Goal: Information Seeking & Learning: Learn about a topic

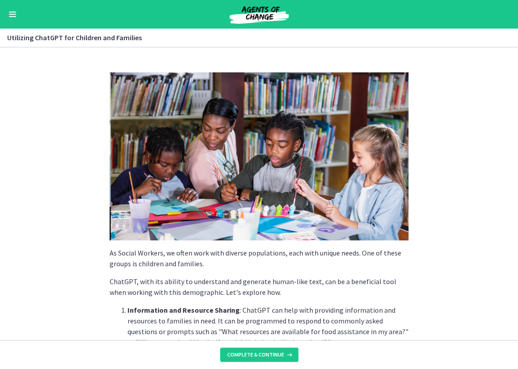
scroll to position [207, 0]
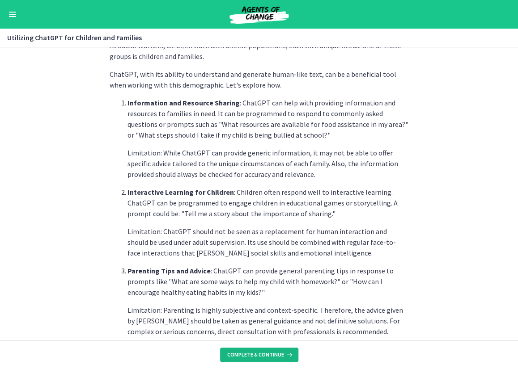
click at [253, 360] on button "Complete & continue" at bounding box center [259, 355] width 78 height 14
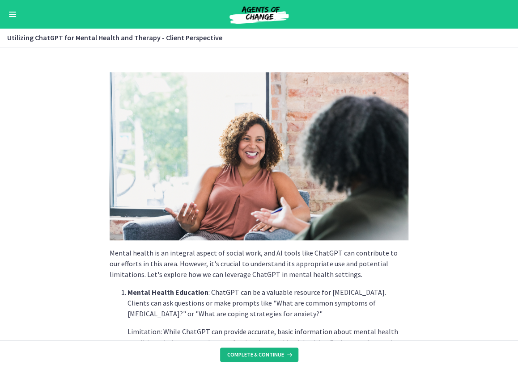
click at [248, 356] on span "Complete & continue" at bounding box center [255, 354] width 57 height 7
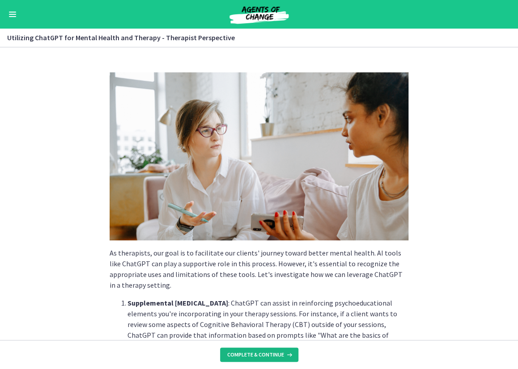
click at [248, 356] on span "Complete & continue" at bounding box center [255, 354] width 57 height 7
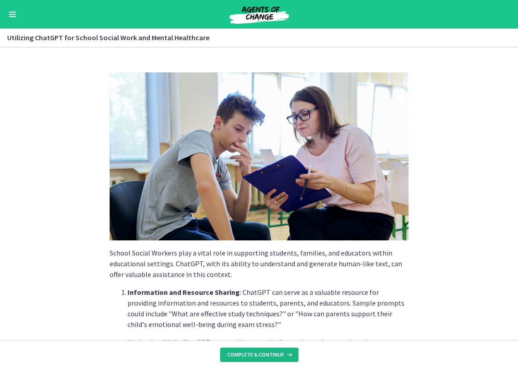
click at [248, 356] on span "Complete & continue" at bounding box center [255, 354] width 57 height 7
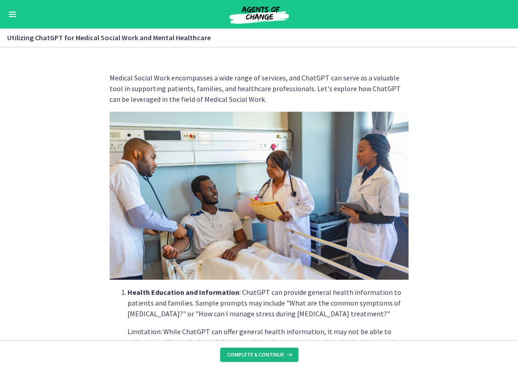
click at [248, 356] on span "Complete & continue" at bounding box center [255, 354] width 57 height 7
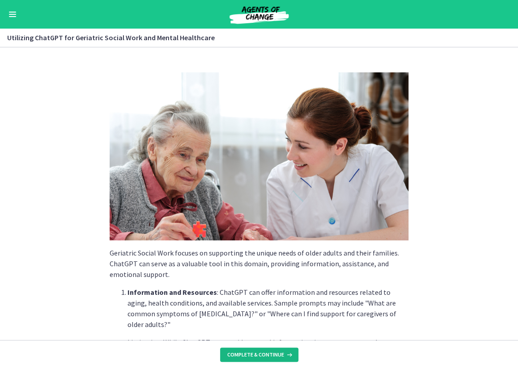
click at [248, 356] on span "Complete & continue" at bounding box center [255, 354] width 57 height 7
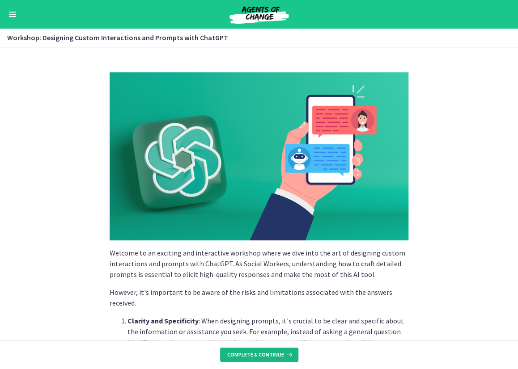
click at [248, 356] on span "Complete & continue" at bounding box center [255, 354] width 57 height 7
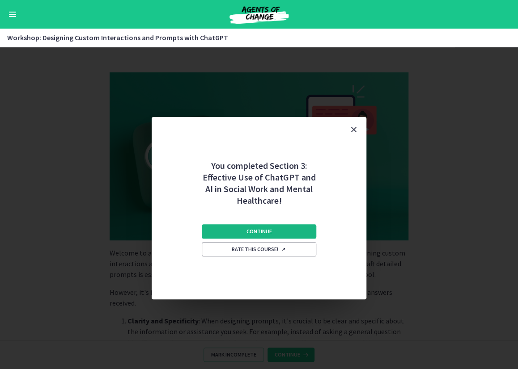
click at [265, 236] on button "Continue" at bounding box center [259, 231] width 114 height 14
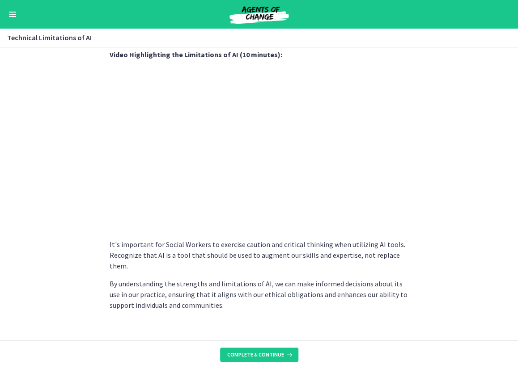
scroll to position [611, 0]
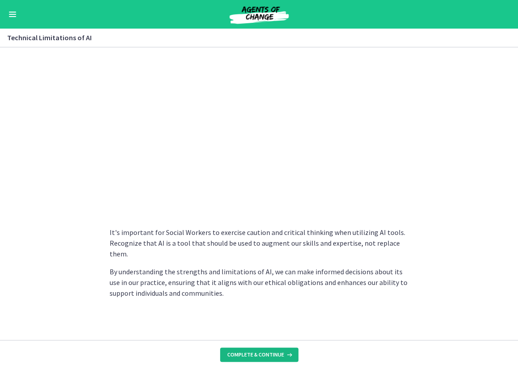
click at [252, 353] on span "Complete & continue" at bounding box center [255, 354] width 57 height 7
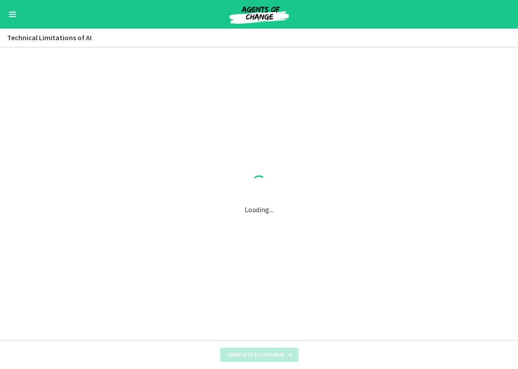
scroll to position [0, 0]
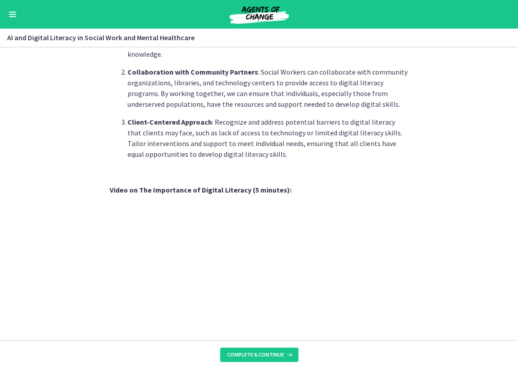
scroll to position [733, 0]
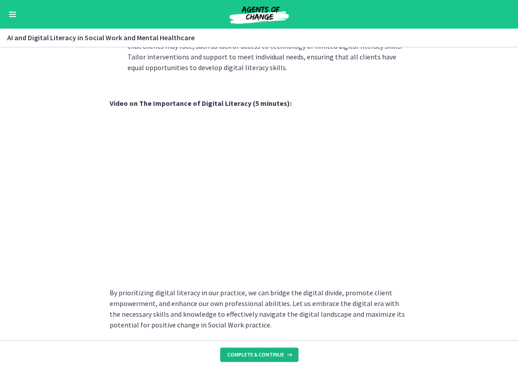
click at [252, 356] on span "Complete & continue" at bounding box center [255, 354] width 57 height 7
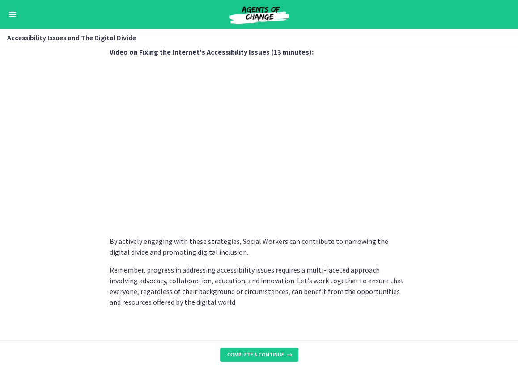
scroll to position [736, 0]
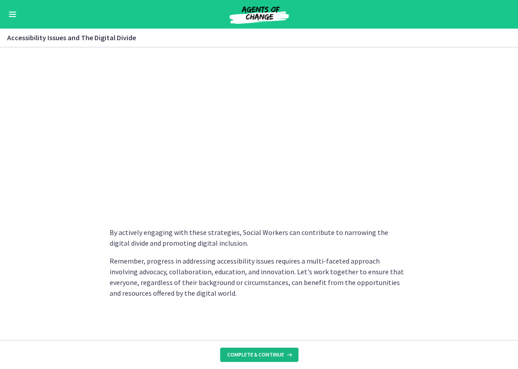
click at [246, 358] on button "Complete & continue" at bounding box center [259, 355] width 78 height 14
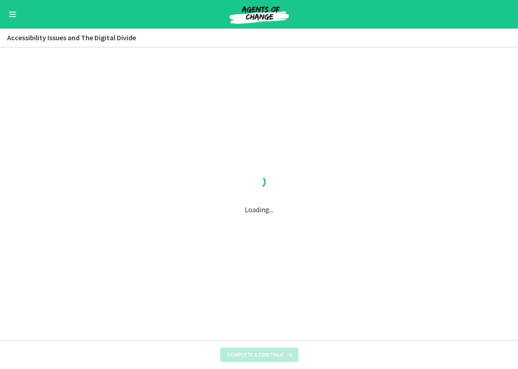
scroll to position [0, 0]
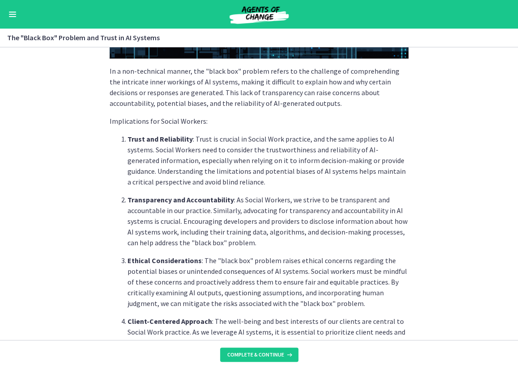
scroll to position [415, 0]
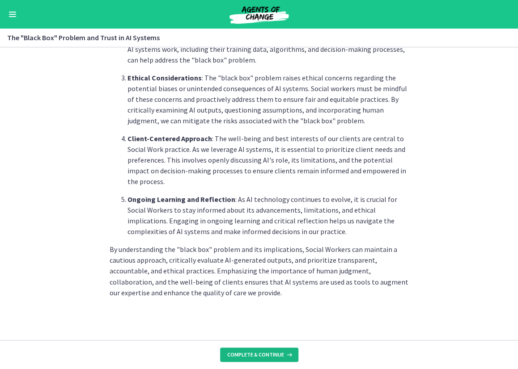
click at [246, 354] on span "Complete & continue" at bounding box center [255, 354] width 57 height 7
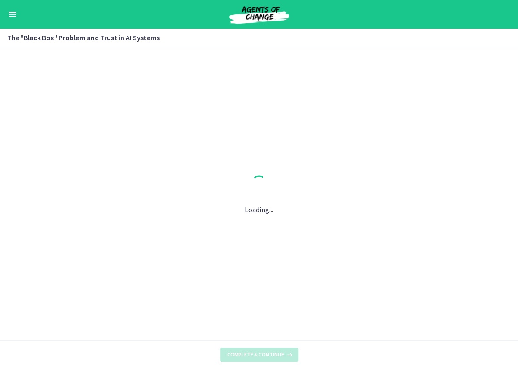
scroll to position [0, 0]
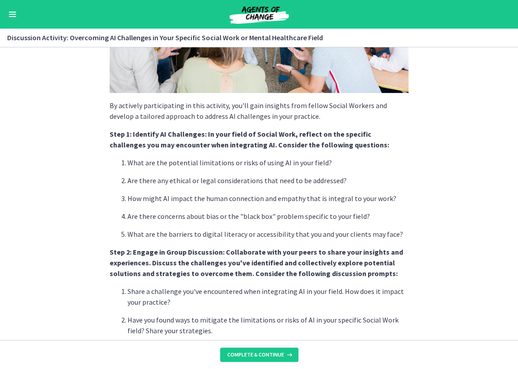
scroll to position [156, 0]
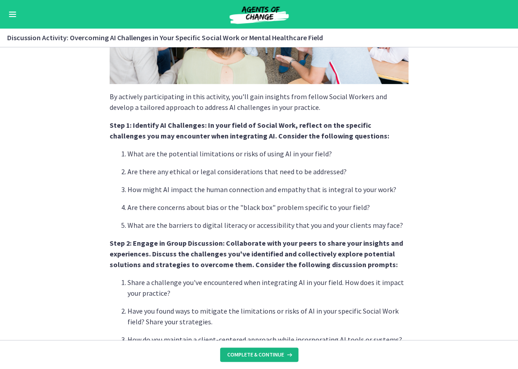
click at [255, 353] on span "Complete & continue" at bounding box center [255, 354] width 57 height 7
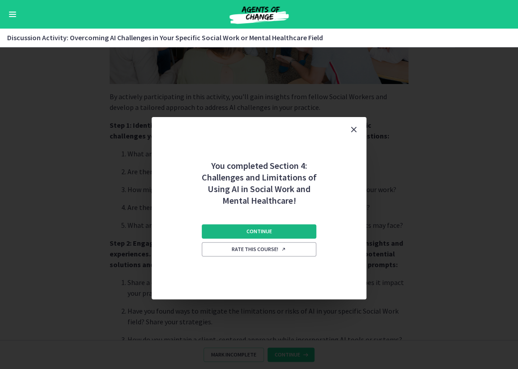
click at [259, 231] on span "Continue" at bounding box center [258, 231] width 25 height 7
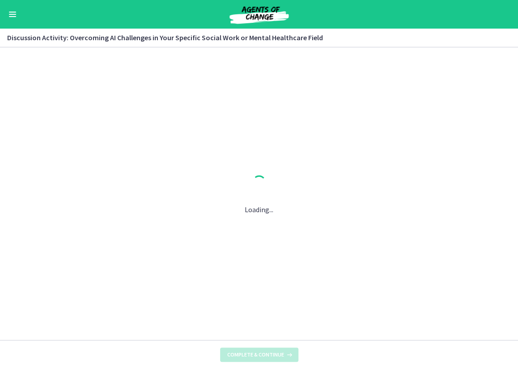
scroll to position [0, 0]
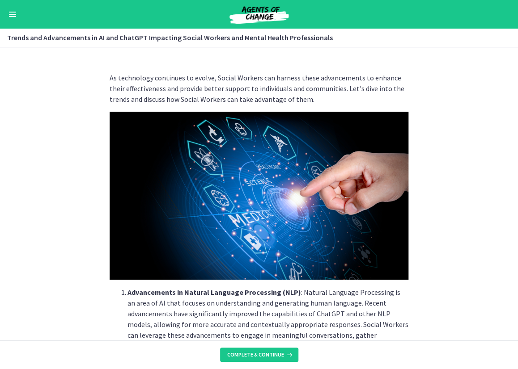
click at [16, 15] on button "Enable menu" at bounding box center [12, 14] width 11 height 11
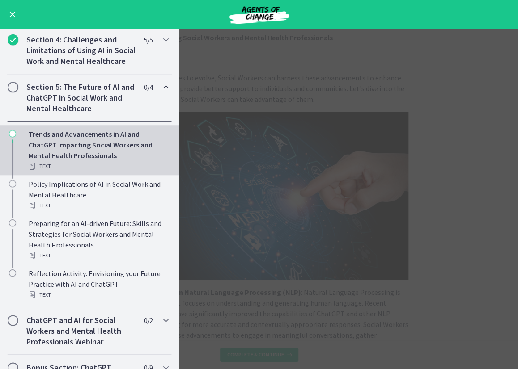
scroll to position [457, 0]
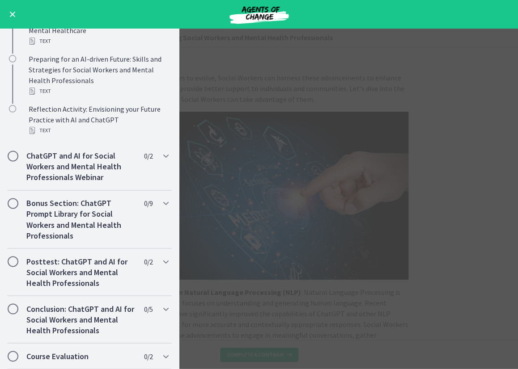
click at [498, 212] on main "Trends and Advancements in AI and ChatGPT Impacting Social Workers and Mental H…" at bounding box center [259, 199] width 518 height 341
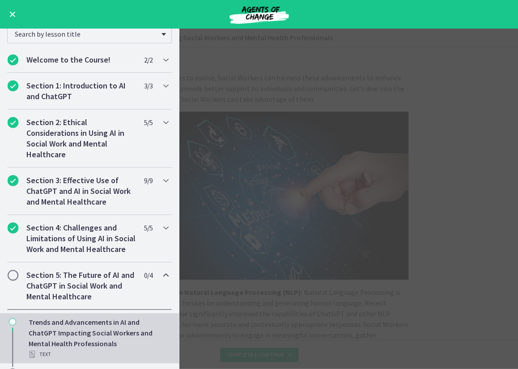
scroll to position [0, 0]
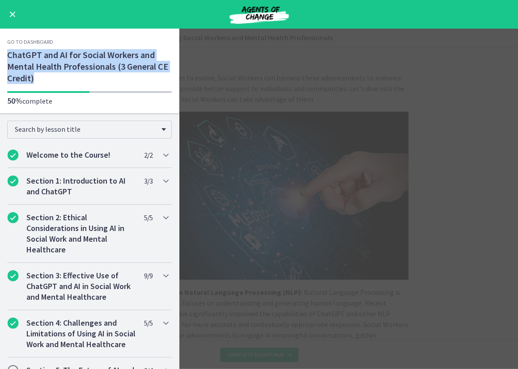
drag, startPoint x: 47, startPoint y: 81, endPoint x: 7, endPoint y: 59, distance: 46.2
click at [7, 59] on h1 "ChatGPT and AI for Social Workers and Mental Health Professionals (3 General CE…" at bounding box center [89, 66] width 164 height 35
copy h1 "ChatGPT and AI for Social Workers and Mental Health Professionals (3 General CE…"
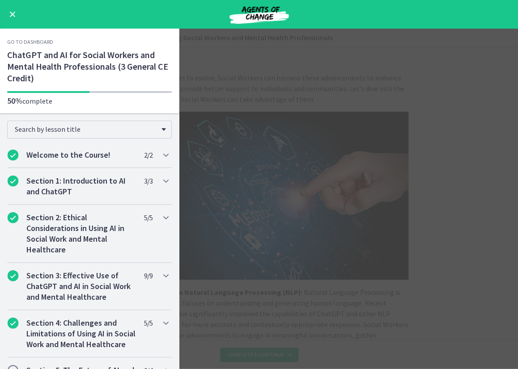
click at [345, 122] on main "Trends and Advancements in AI and ChatGPT Impacting Social Workers and Mental H…" at bounding box center [259, 199] width 518 height 341
click at [12, 16] on button "Enable menu" at bounding box center [12, 14] width 11 height 11
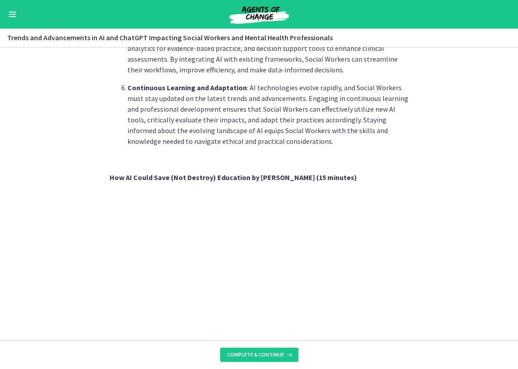
scroll to position [697, 0]
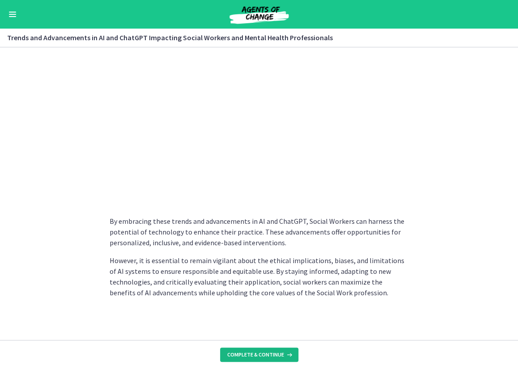
click at [241, 360] on button "Complete & continue" at bounding box center [259, 355] width 78 height 14
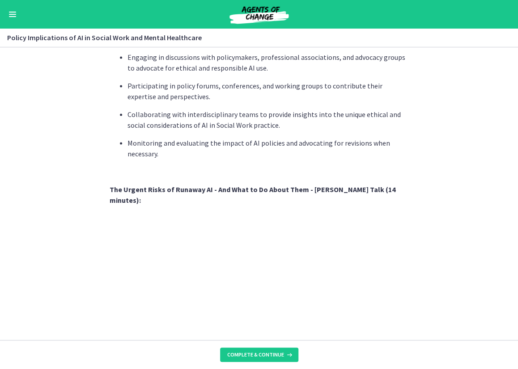
scroll to position [765, 0]
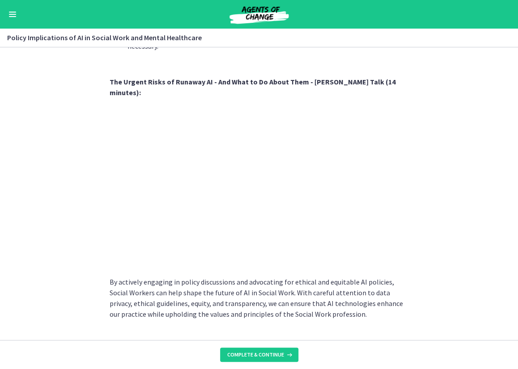
click at [253, 363] on footer "Complete & continue" at bounding box center [259, 354] width 518 height 29
click at [254, 353] on span "Complete & continue" at bounding box center [255, 354] width 57 height 7
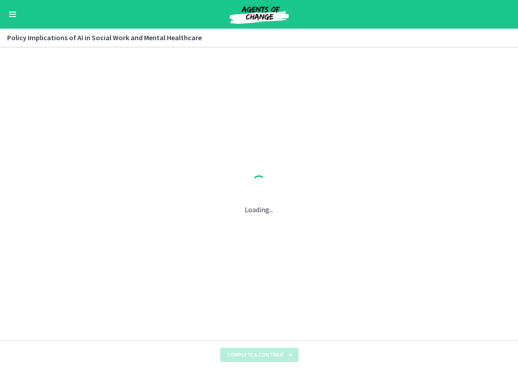
scroll to position [0, 0]
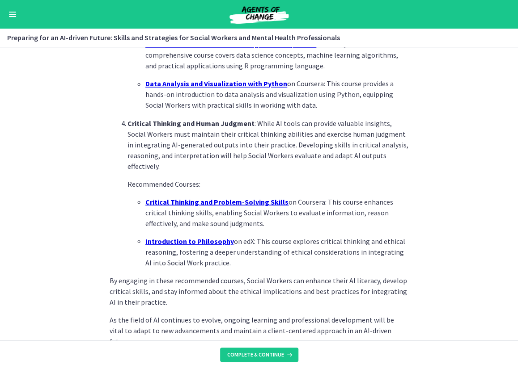
scroll to position [608, 0]
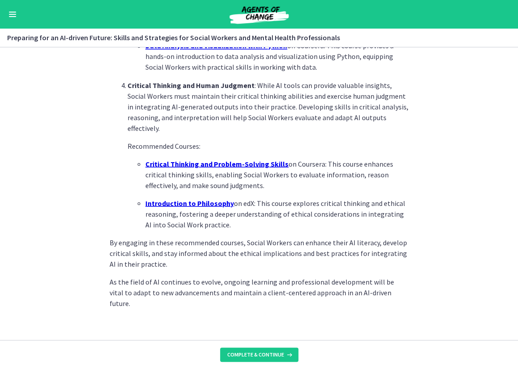
click at [68, 134] on section "As AI technology continues to evolve, it is crucial for Social Workers to acqui…" at bounding box center [259, 193] width 518 height 293
click at [239, 356] on span "Complete & continue" at bounding box center [255, 354] width 57 height 7
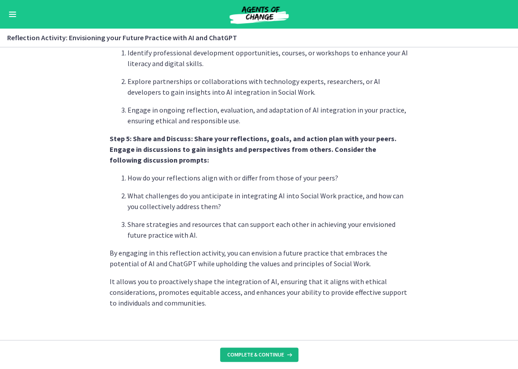
scroll to position [730, 0]
click at [254, 356] on span "Complete & continue" at bounding box center [255, 354] width 57 height 7
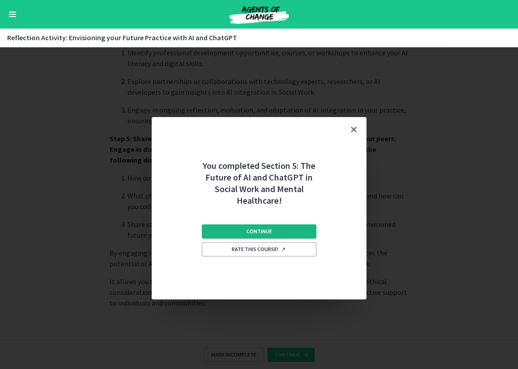
click at [259, 226] on button "Continue" at bounding box center [259, 231] width 114 height 14
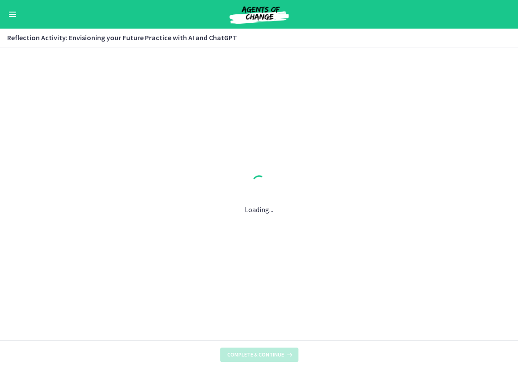
scroll to position [0, 0]
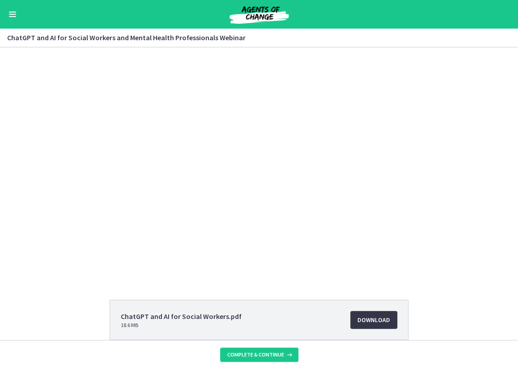
click at [377, 318] on span "Download Opens in a new window" at bounding box center [373, 320] width 33 height 11
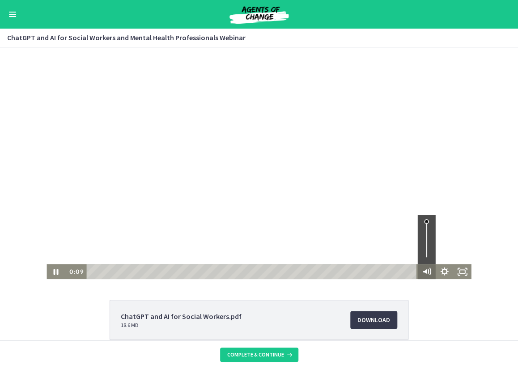
click at [428, 270] on icon "Mute" at bounding box center [429, 271] width 2 height 2
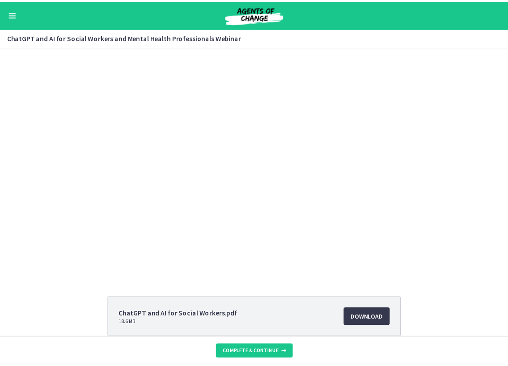
scroll to position [86, 0]
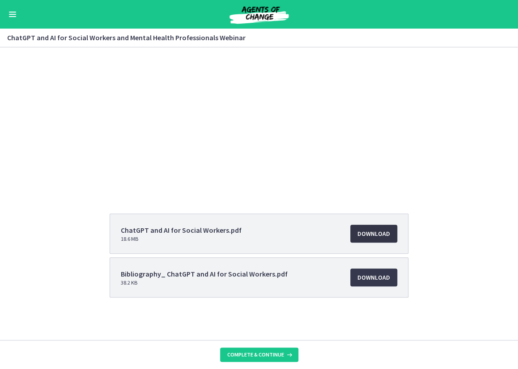
click at [363, 232] on span "Download Opens in a new window" at bounding box center [373, 233] width 33 height 11
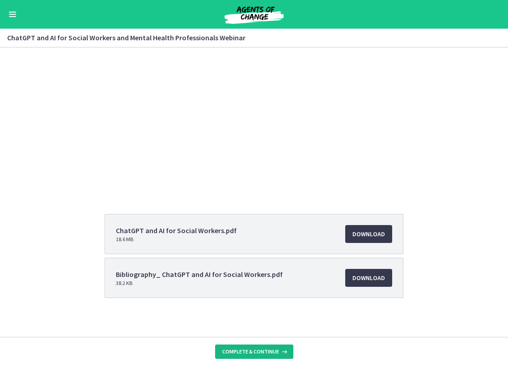
click at [242, 356] on button "Complete & continue" at bounding box center [254, 351] width 78 height 14
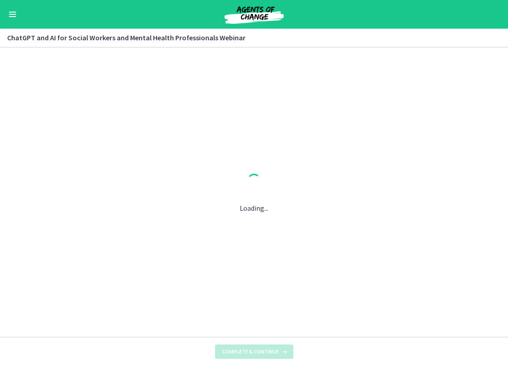
scroll to position [0, 0]
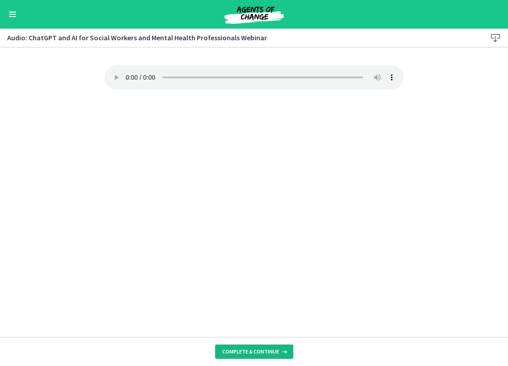
click at [239, 352] on span "Complete & continue" at bounding box center [250, 351] width 57 height 7
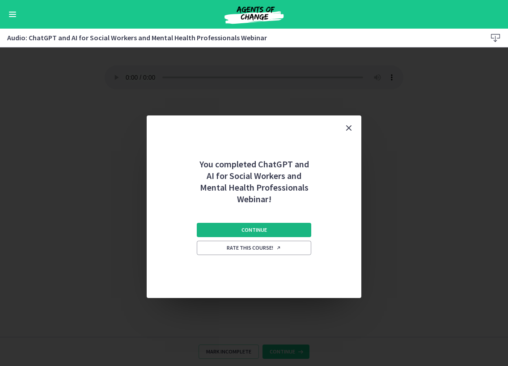
click at [252, 227] on span "Continue" at bounding box center [253, 229] width 25 height 7
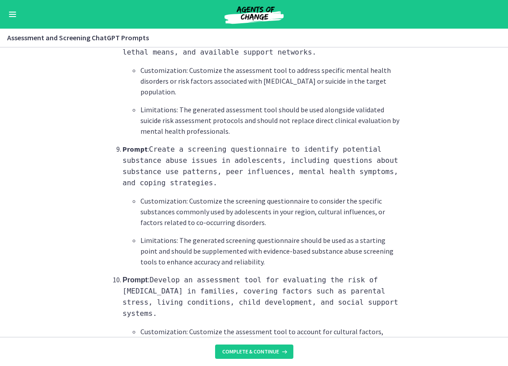
scroll to position [1326, 0]
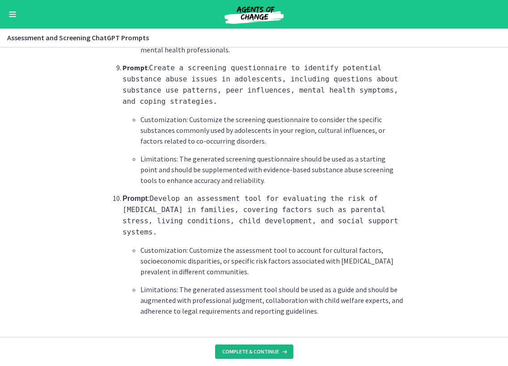
click at [234, 356] on button "Complete & continue" at bounding box center [254, 351] width 78 height 14
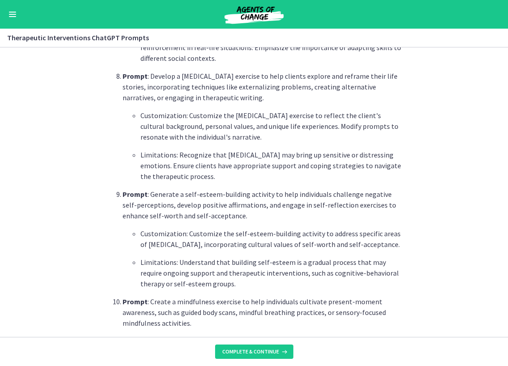
scroll to position [1248, 0]
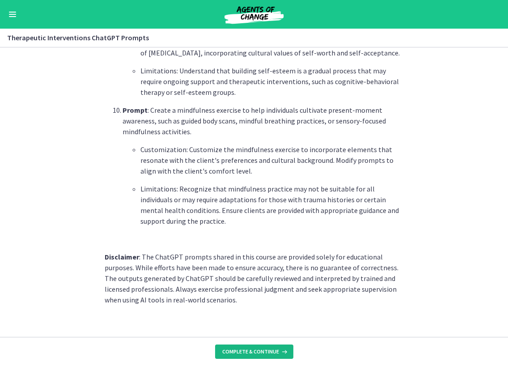
click at [242, 349] on span "Complete & continue" at bounding box center [250, 351] width 57 height 7
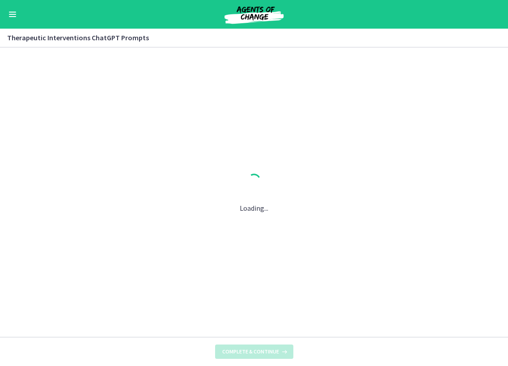
scroll to position [0, 0]
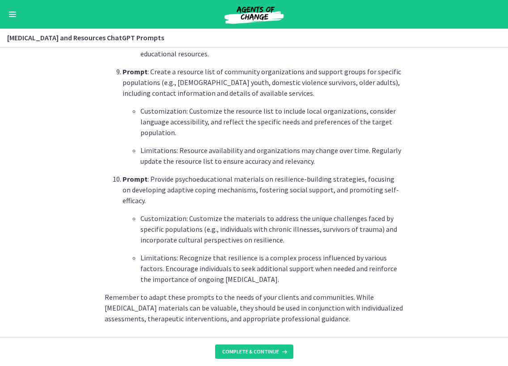
scroll to position [1212, 0]
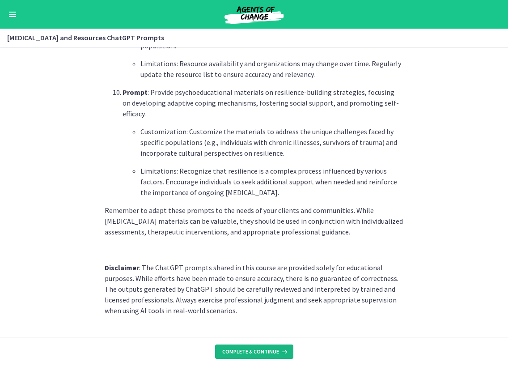
click at [254, 358] on button "Complete & continue" at bounding box center [254, 351] width 78 height 14
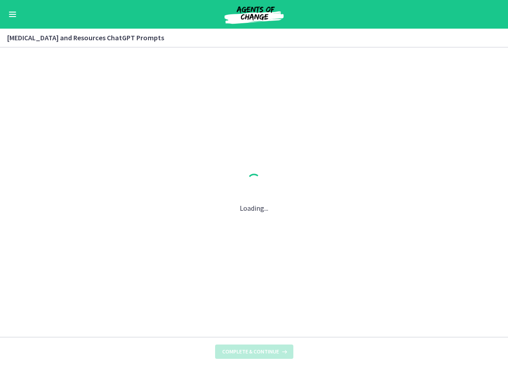
scroll to position [0, 0]
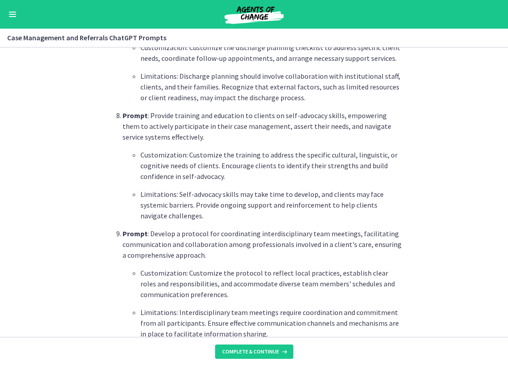
scroll to position [1184, 0]
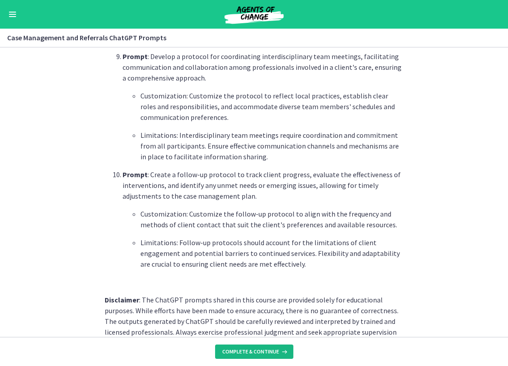
click at [247, 347] on button "Complete & continue" at bounding box center [254, 351] width 78 height 14
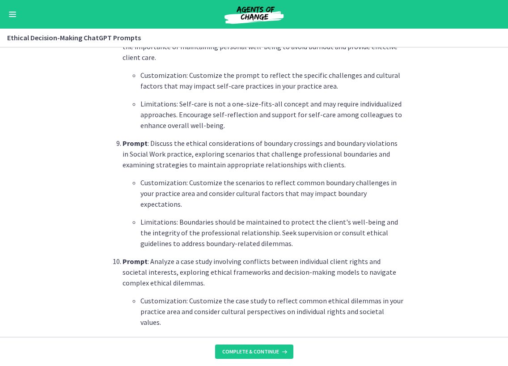
scroll to position [1216, 0]
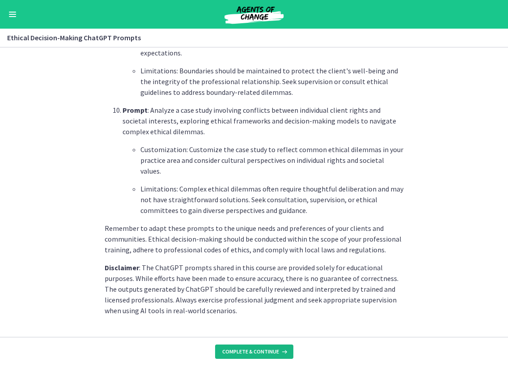
click at [247, 351] on span "Complete & continue" at bounding box center [250, 351] width 57 height 7
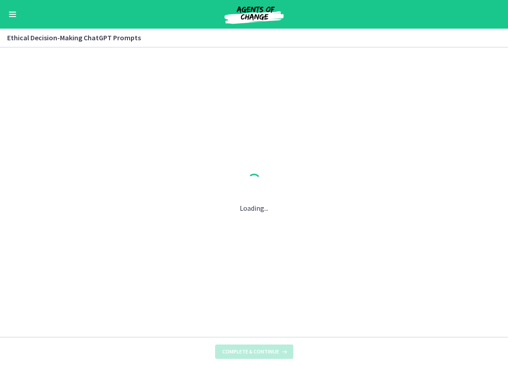
scroll to position [0, 0]
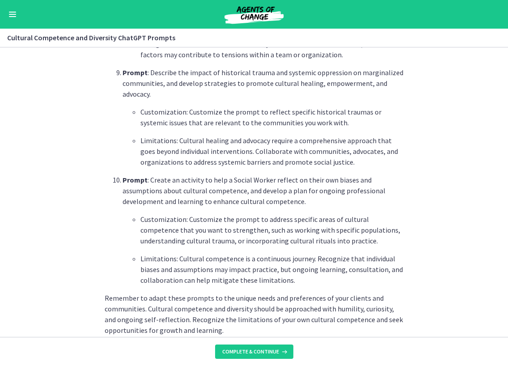
scroll to position [1269, 0]
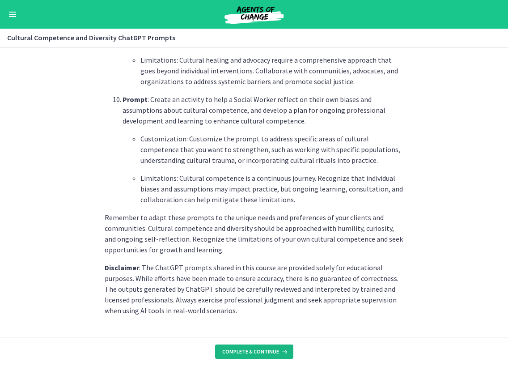
click at [250, 349] on span "Complete & continue" at bounding box center [250, 351] width 57 height 7
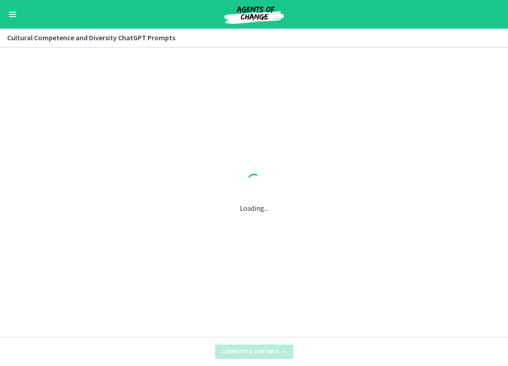
scroll to position [0, 0]
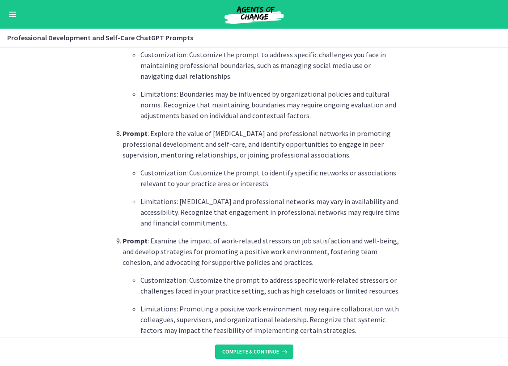
scroll to position [1291, 0]
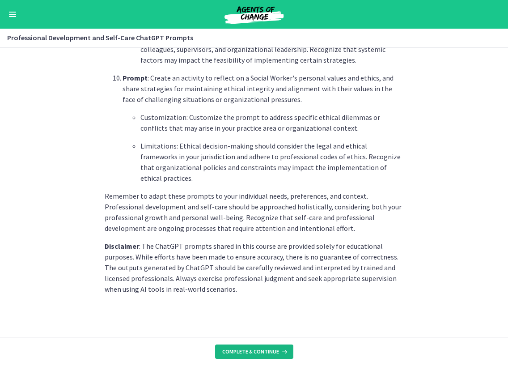
click at [240, 354] on span "Complete & continue" at bounding box center [250, 351] width 57 height 7
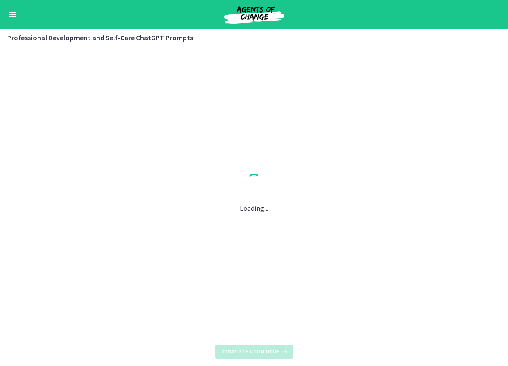
scroll to position [0, 0]
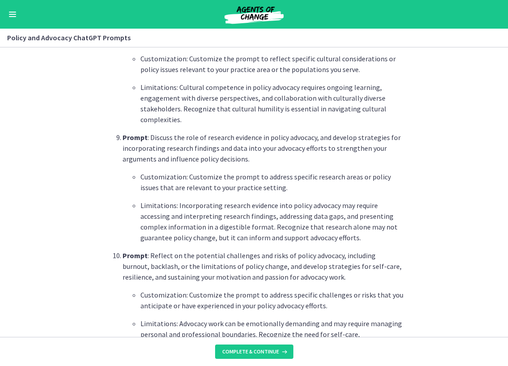
scroll to position [1291, 0]
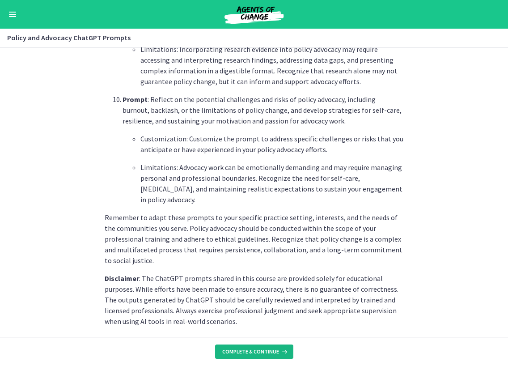
click at [244, 357] on button "Complete & continue" at bounding box center [254, 351] width 78 height 14
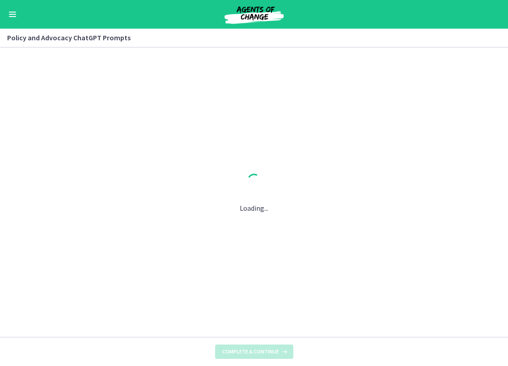
scroll to position [0, 0]
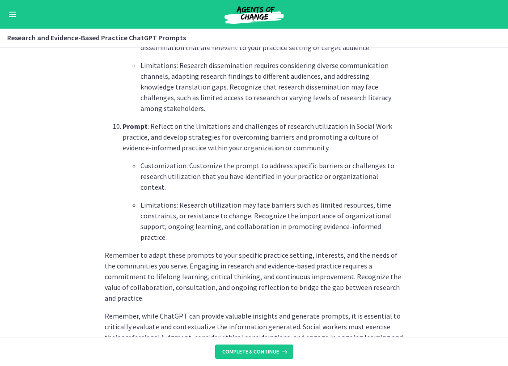
scroll to position [1352, 0]
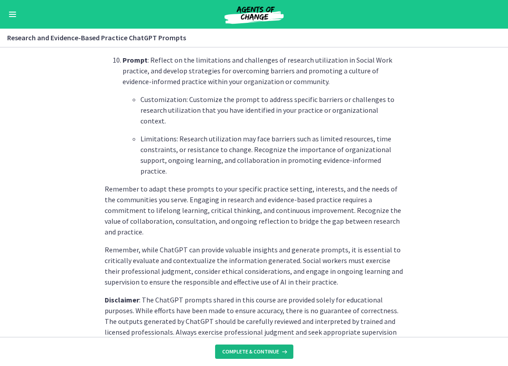
click at [253, 354] on span "Complete & continue" at bounding box center [250, 351] width 57 height 7
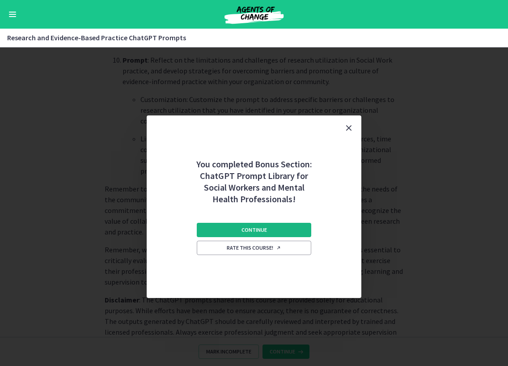
click at [244, 228] on span "Continue" at bounding box center [253, 229] width 25 height 7
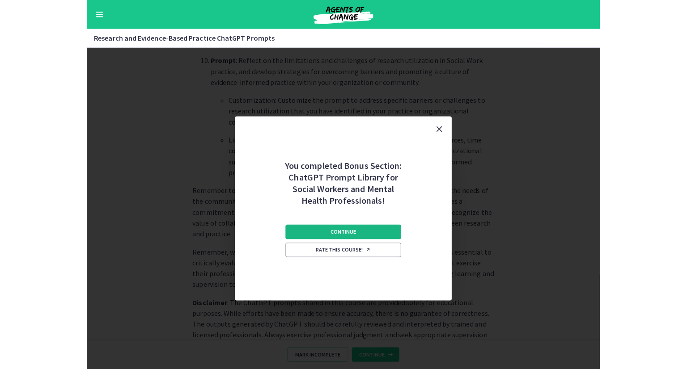
scroll to position [0, 0]
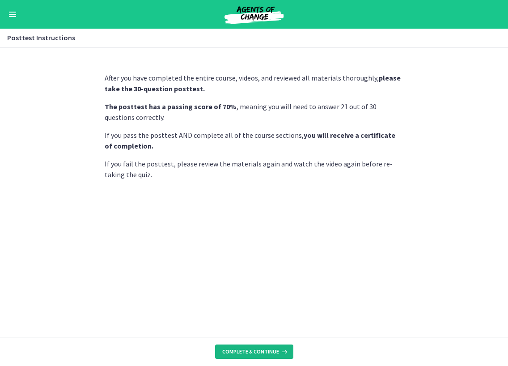
click at [249, 354] on span "Complete & continue" at bounding box center [250, 351] width 57 height 7
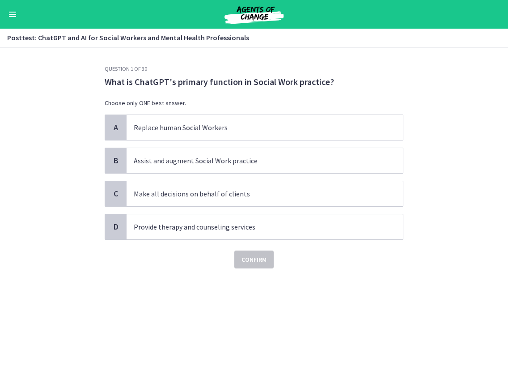
click at [311, 324] on div "Question 1 of 30 What is ChatGPT's primary function in Social Work practice? Ch…" at bounding box center [253, 215] width 313 height 300
click at [178, 164] on p "Assist and augment Social Work practice" at bounding box center [256, 160] width 244 height 11
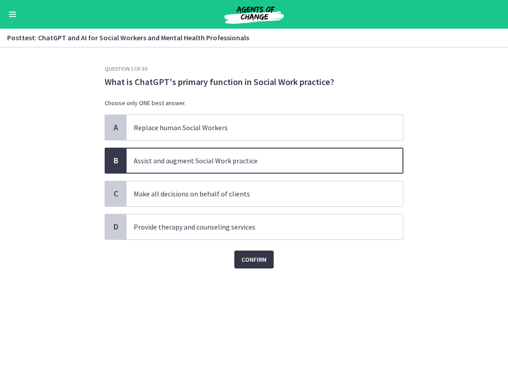
click at [243, 259] on span "Confirm" at bounding box center [253, 259] width 25 height 11
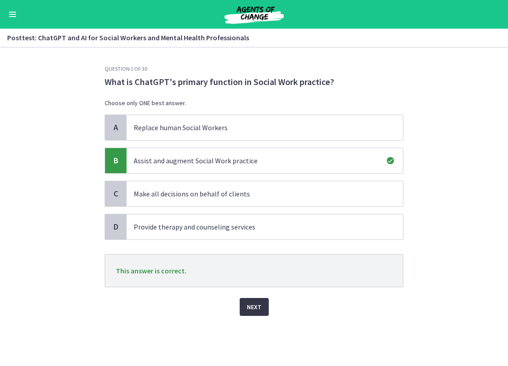
click at [252, 305] on span "Next" at bounding box center [254, 306] width 15 height 11
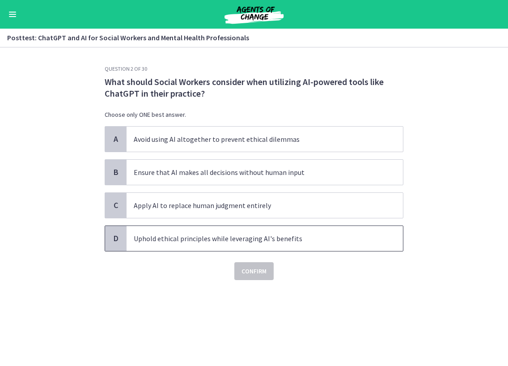
click at [213, 236] on p "Uphold ethical principles while leveraging AI's benefits" at bounding box center [256, 238] width 244 height 11
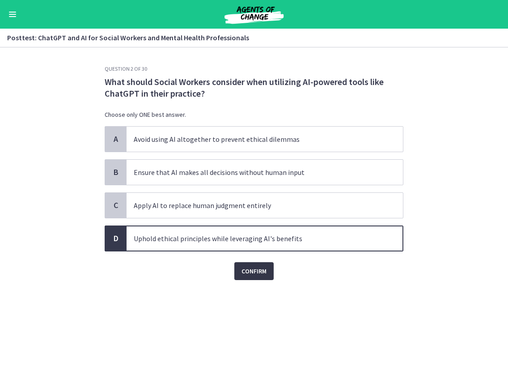
click at [245, 274] on span "Confirm" at bounding box center [253, 271] width 25 height 11
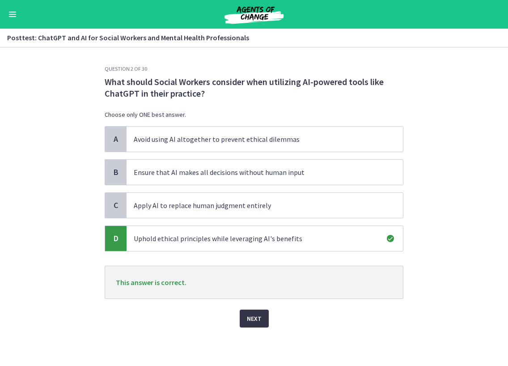
click at [252, 319] on span "Next" at bounding box center [254, 318] width 15 height 11
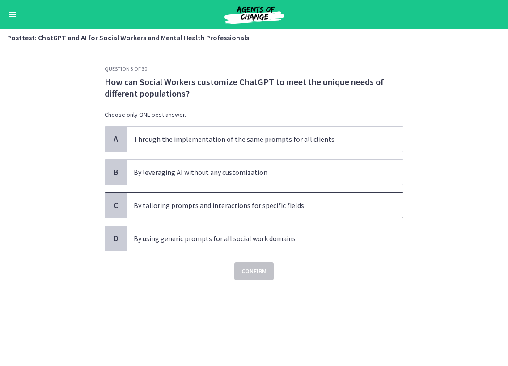
click at [236, 198] on span "By tailoring prompts and interactions for specific fields" at bounding box center [265, 205] width 276 height 25
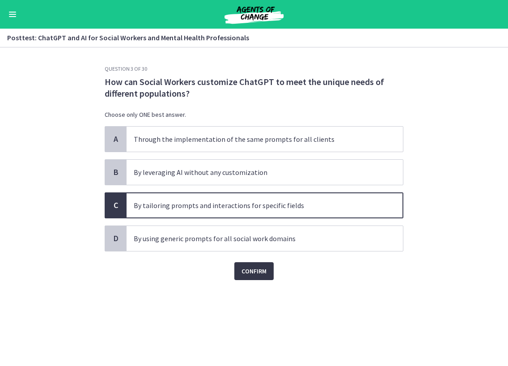
click at [261, 274] on span "Confirm" at bounding box center [253, 271] width 25 height 11
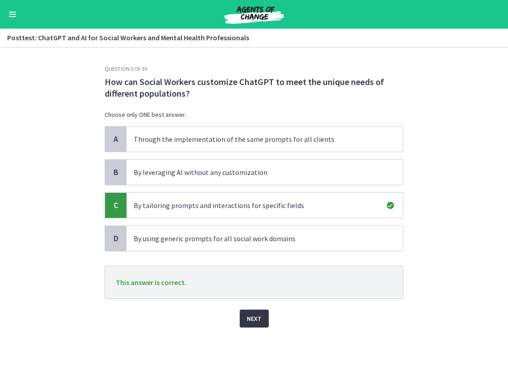
click at [246, 318] on button "Next" at bounding box center [254, 318] width 29 height 18
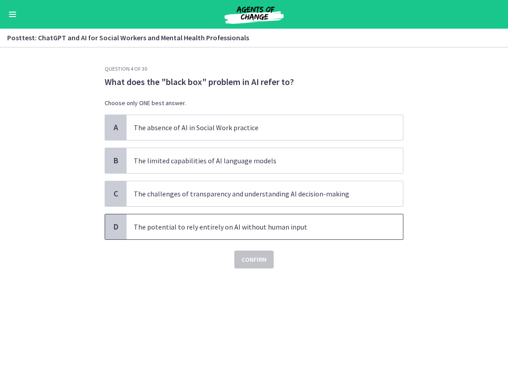
click at [236, 224] on p "The potential to rely entirely on AI without human input" at bounding box center [256, 226] width 244 height 11
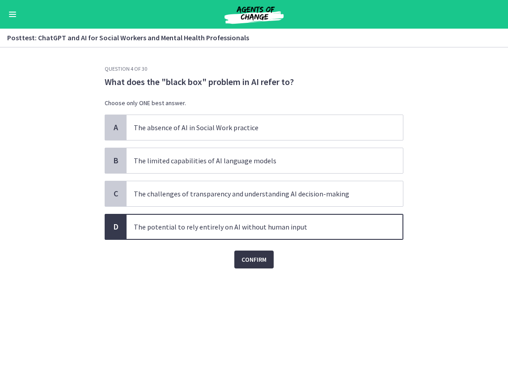
click at [256, 260] on span "Confirm" at bounding box center [253, 259] width 25 height 11
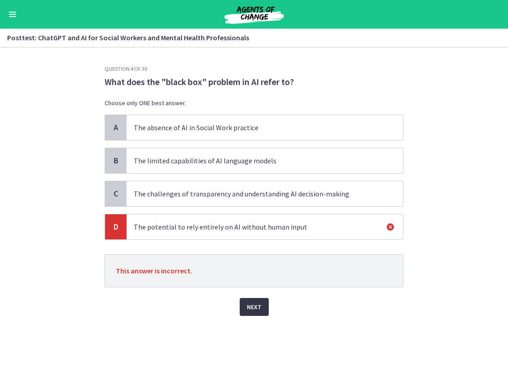
click at [249, 311] on span "Next" at bounding box center [254, 306] width 15 height 11
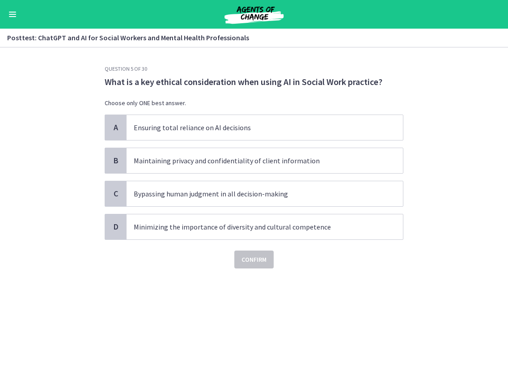
click at [348, 304] on div "Question 5 of 30 What is a key ethical consideration when using AI in Social Wo…" at bounding box center [253, 215] width 313 height 300
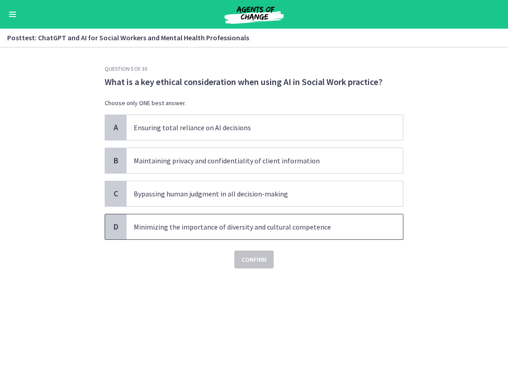
click at [270, 233] on span "Minimizing the importance of diversity and cultural competence" at bounding box center [265, 226] width 276 height 25
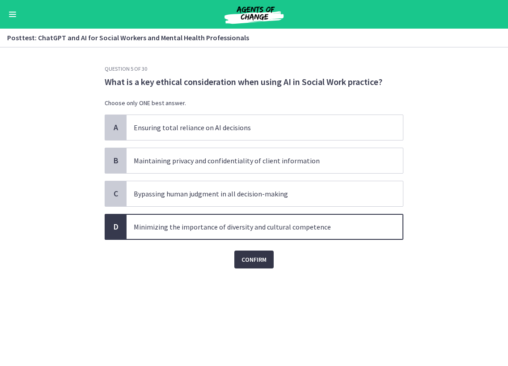
click at [264, 254] on span "Confirm" at bounding box center [253, 259] width 25 height 11
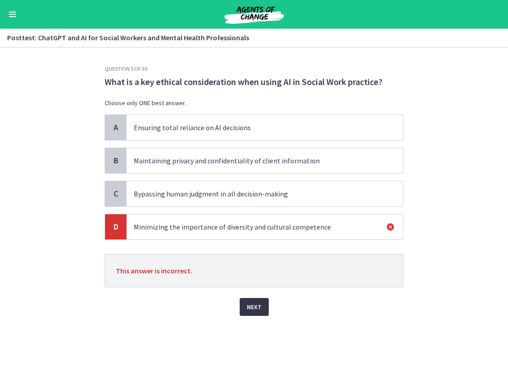
click at [259, 308] on span "Next" at bounding box center [254, 306] width 15 height 11
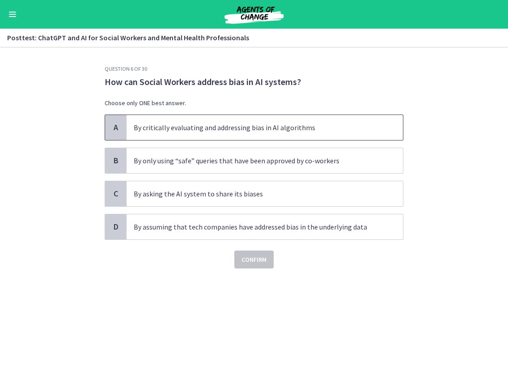
click at [232, 129] on p "By critically evaluating and addressing bias in AI algorithms" at bounding box center [256, 127] width 244 height 11
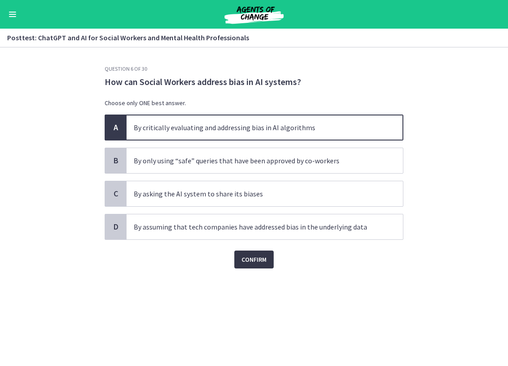
click at [255, 254] on span "Confirm" at bounding box center [253, 259] width 25 height 11
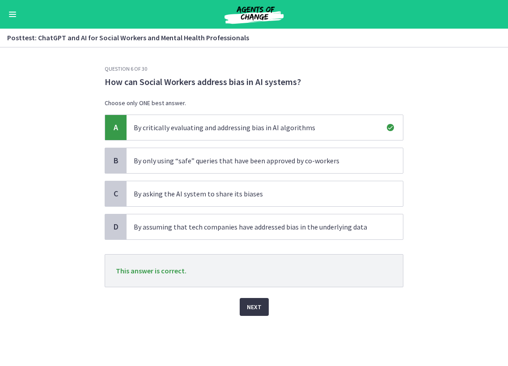
click at [251, 301] on span "Next" at bounding box center [254, 306] width 15 height 11
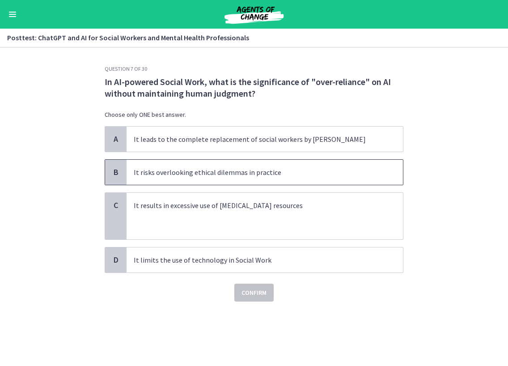
click at [198, 162] on span "It risks overlooking ethical dilemmas in practice" at bounding box center [265, 172] width 276 height 25
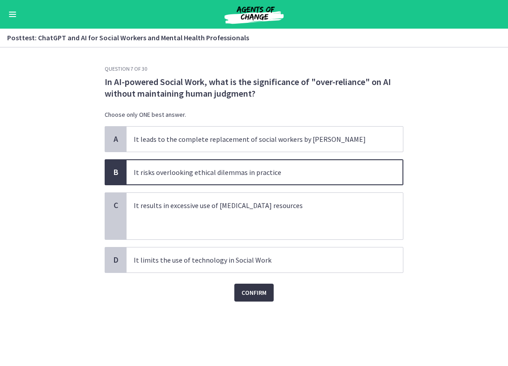
click at [249, 297] on span "Confirm" at bounding box center [253, 292] width 25 height 11
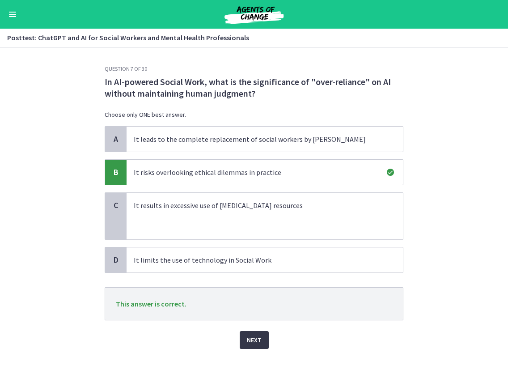
click at [250, 338] on span "Next" at bounding box center [254, 339] width 15 height 11
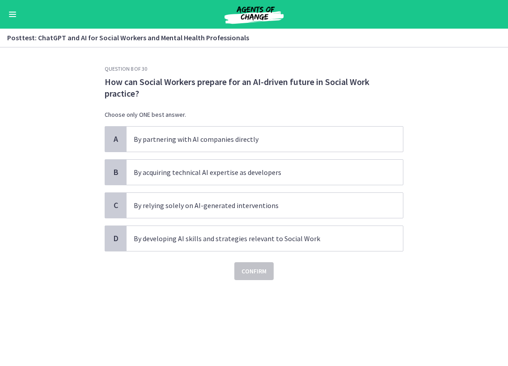
click at [360, 288] on div "Question 8 of 30 How can Social Workers prepare for an AI-driven future in Soci…" at bounding box center [253, 215] width 313 height 300
click at [381, 312] on div "Question 8 of 30 How can Social Workers prepare for an AI-driven future in Soci…" at bounding box center [253, 215] width 313 height 300
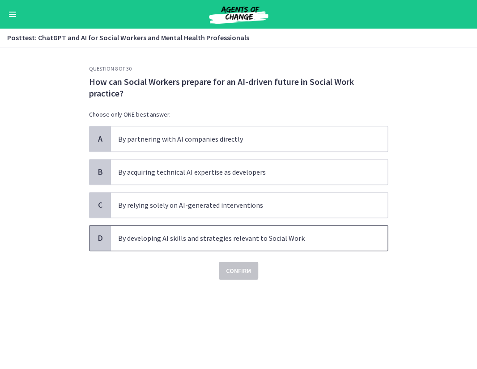
click at [175, 244] on span "By developing AI skills and strategies relevant to Social Work" at bounding box center [249, 238] width 276 height 25
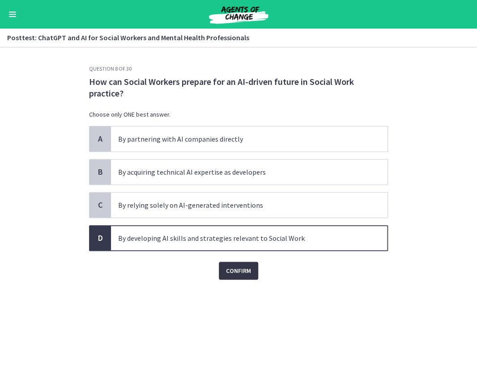
click at [229, 266] on span "Confirm" at bounding box center [238, 271] width 25 height 11
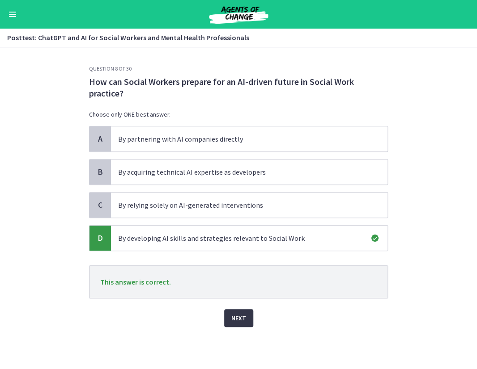
click at [236, 313] on span "Next" at bounding box center [238, 318] width 15 height 11
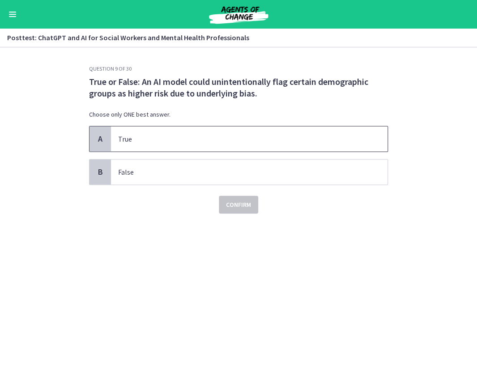
click at [184, 145] on span "True" at bounding box center [249, 139] width 276 height 25
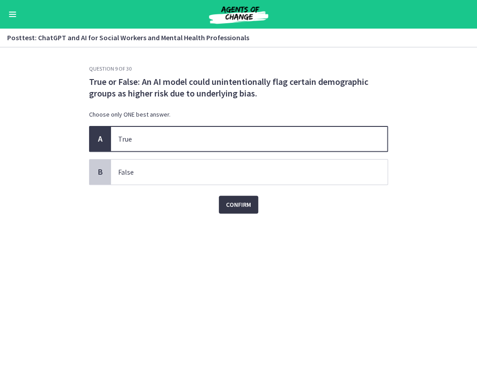
click at [232, 201] on span "Confirm" at bounding box center [238, 204] width 25 height 11
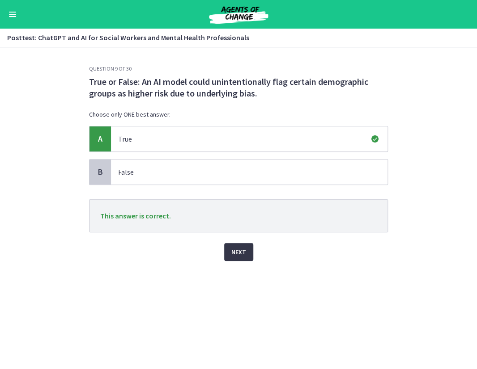
click at [232, 248] on span "Next" at bounding box center [238, 252] width 15 height 11
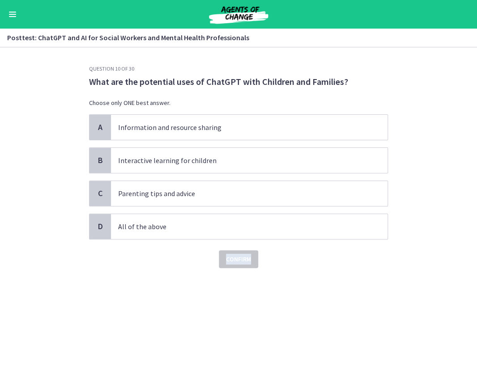
click at [232, 248] on div "Confirm" at bounding box center [238, 254] width 299 height 29
click at [192, 252] on div "Confirm" at bounding box center [238, 254] width 299 height 29
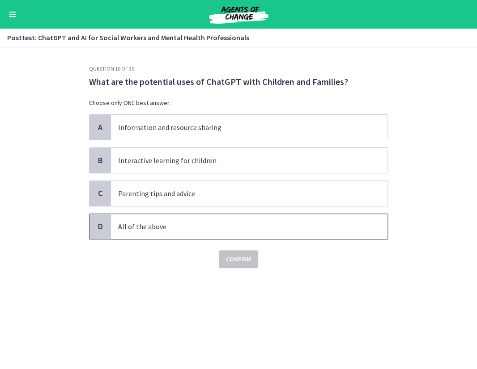
click at [178, 223] on p "All of the above" at bounding box center [240, 226] width 244 height 11
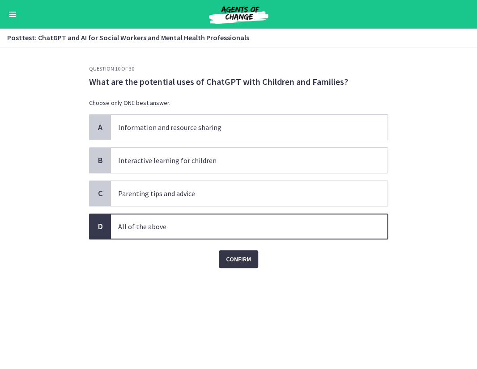
click at [236, 257] on span "Confirm" at bounding box center [238, 259] width 25 height 11
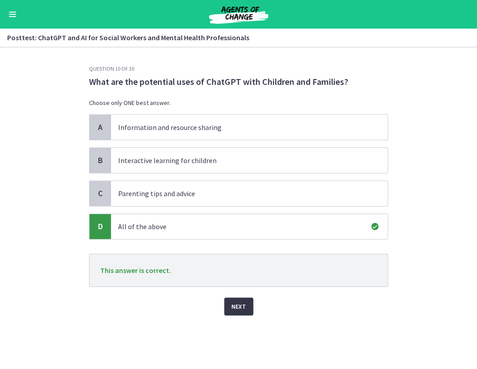
click at [237, 301] on span "Next" at bounding box center [238, 306] width 15 height 11
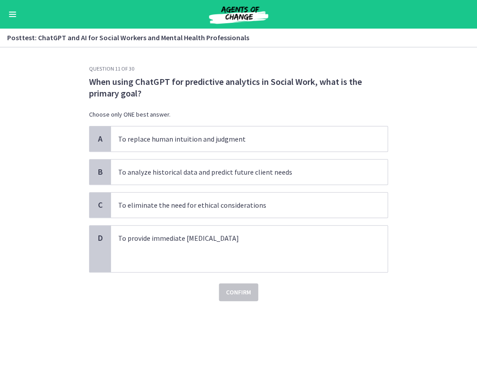
click at [365, 19] on div "Go to Dashboard" at bounding box center [238, 14] width 477 height 29
click at [233, 110] on div "When using ChatGPT for predictive analytics in Social Work, what is the primary…" at bounding box center [238, 101] width 299 height 50
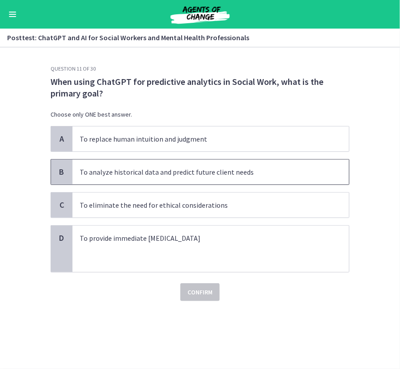
click at [195, 176] on p "To analyze historical data and predict future client needs" at bounding box center [202, 172] width 244 height 11
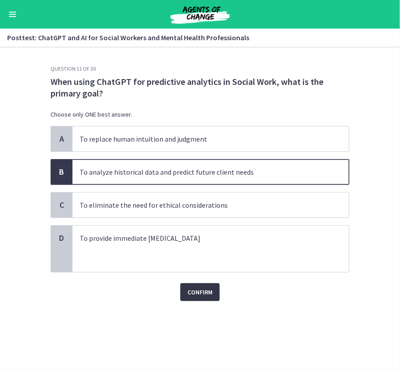
click at [199, 294] on span "Confirm" at bounding box center [199, 292] width 25 height 11
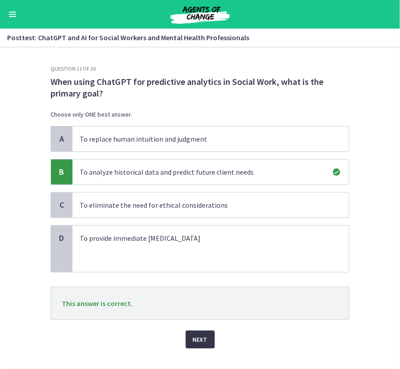
click at [199, 337] on span "Next" at bounding box center [200, 339] width 15 height 11
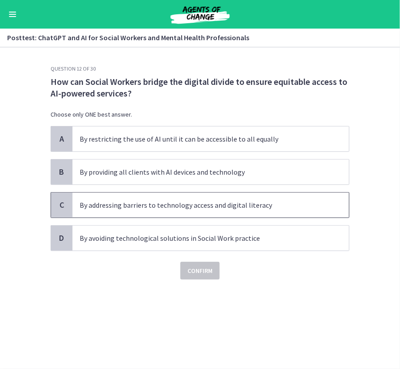
click at [117, 205] on p "By addressing barriers to technology access and digital literacy" at bounding box center [202, 205] width 244 height 11
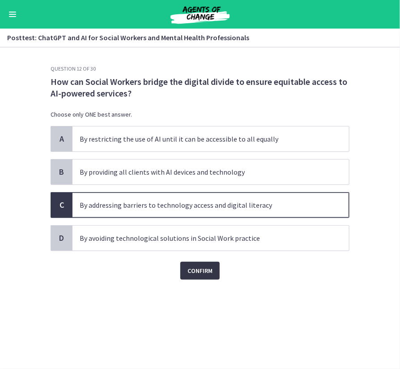
click at [206, 273] on span "Confirm" at bounding box center [199, 271] width 25 height 11
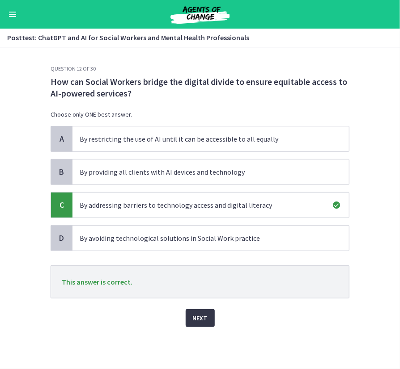
click at [197, 313] on span "Next" at bounding box center [200, 318] width 15 height 11
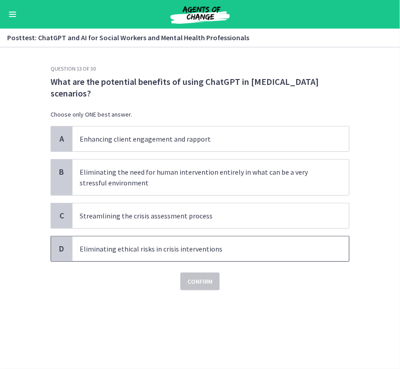
click at [137, 254] on span "Eliminating ethical risks in crisis interventions" at bounding box center [210, 248] width 276 height 25
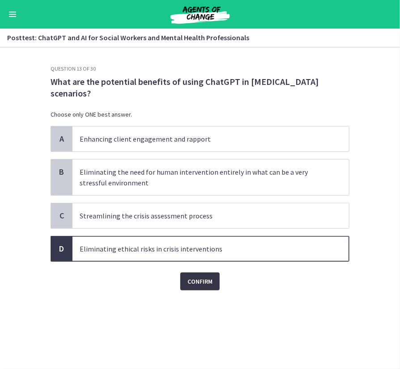
click at [192, 281] on span "Confirm" at bounding box center [199, 281] width 25 height 11
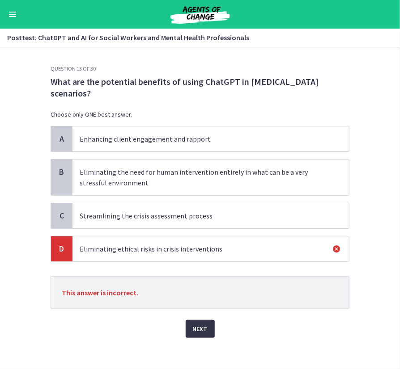
click at [197, 331] on span "Next" at bounding box center [200, 329] width 15 height 11
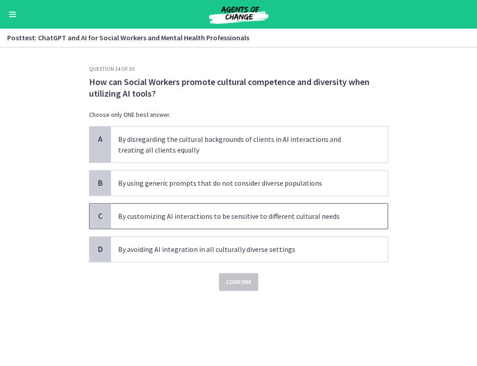
click at [216, 213] on p "By customizing AI interactions to be sensitive to different cultural needs" at bounding box center [240, 216] width 244 height 11
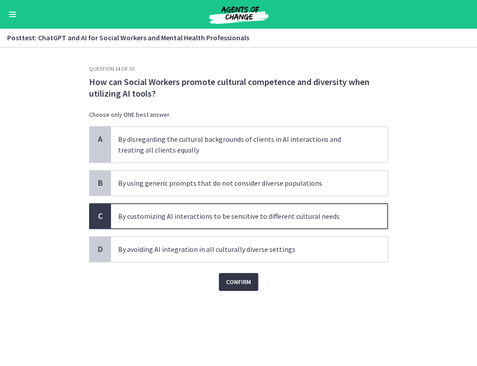
click at [233, 276] on span "Confirm" at bounding box center [238, 281] width 25 height 11
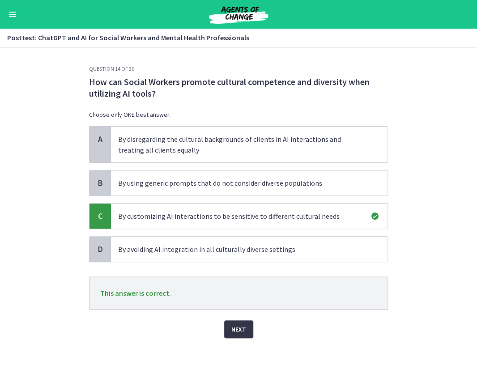
click at [234, 332] on span "Next" at bounding box center [238, 329] width 15 height 11
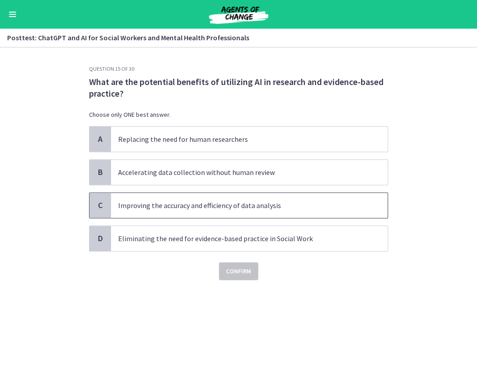
click at [184, 201] on p "Improving the accuracy and efficiency of data analysis" at bounding box center [240, 205] width 244 height 11
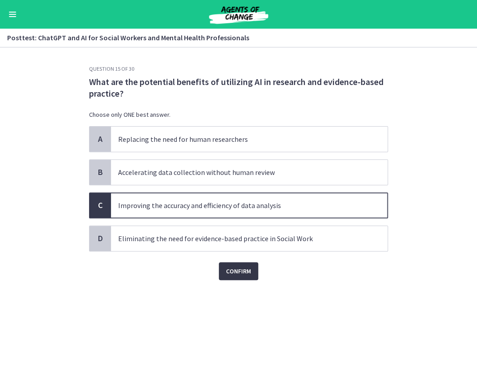
click at [236, 274] on span "Confirm" at bounding box center [238, 271] width 25 height 11
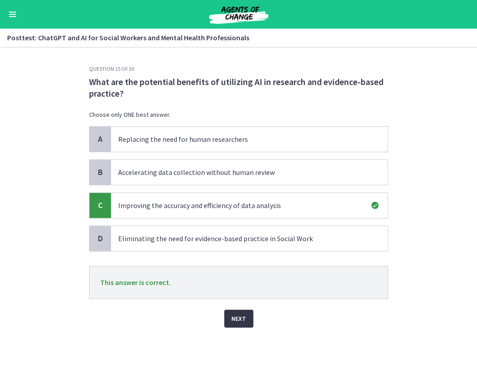
click at [237, 314] on span "Next" at bounding box center [238, 318] width 15 height 11
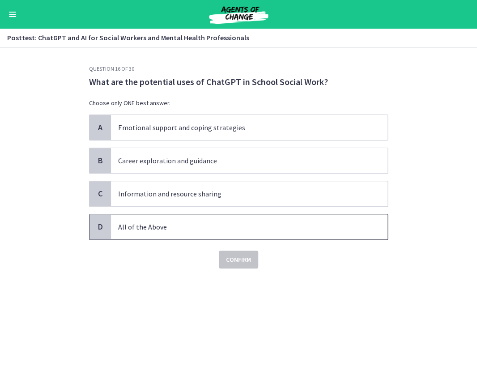
click at [156, 227] on p "All of the Above" at bounding box center [240, 226] width 244 height 11
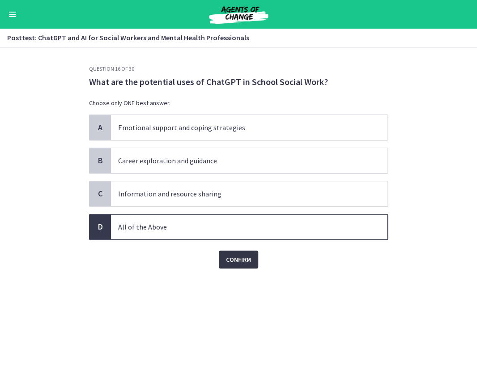
click at [234, 261] on span "Confirm" at bounding box center [238, 259] width 25 height 11
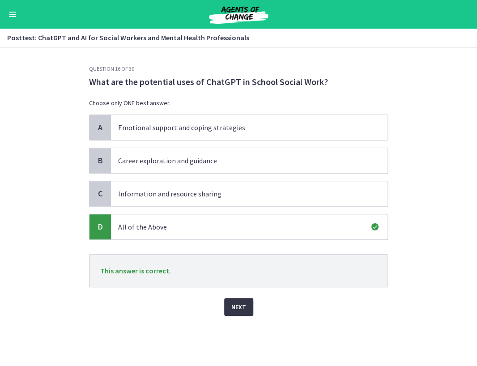
click at [240, 310] on span "Next" at bounding box center [238, 306] width 15 height 11
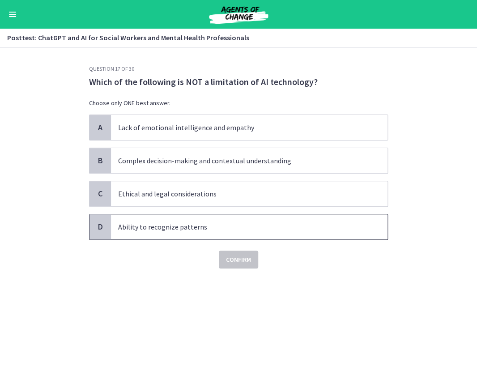
click at [167, 229] on p "Ability to recognize patterns" at bounding box center [240, 226] width 244 height 11
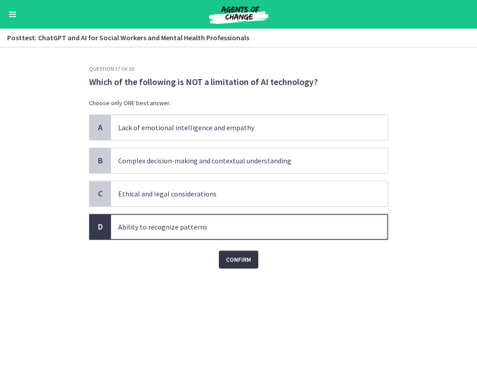
click at [227, 260] on span "Confirm" at bounding box center [238, 259] width 25 height 11
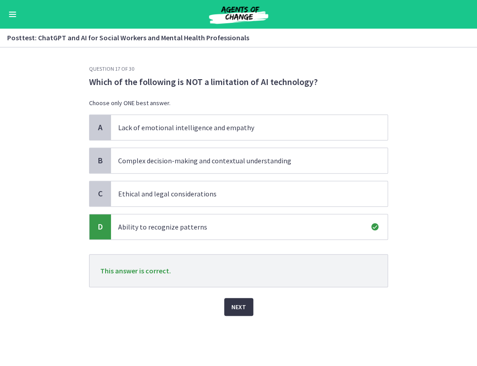
click at [234, 301] on span "Next" at bounding box center [238, 306] width 15 height 11
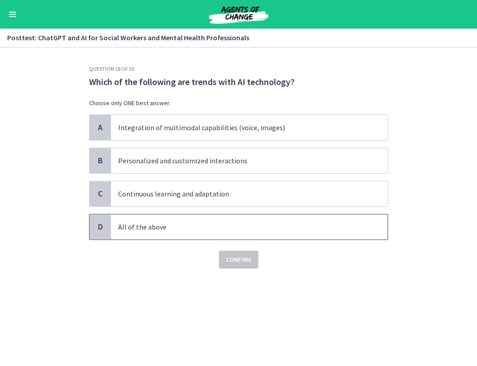
click at [125, 234] on span "All of the above" at bounding box center [249, 226] width 276 height 25
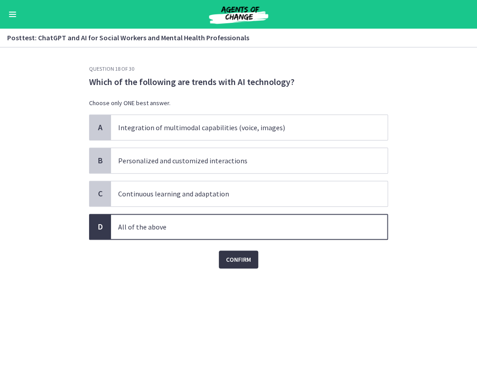
click at [237, 265] on button "Confirm" at bounding box center [238, 259] width 39 height 18
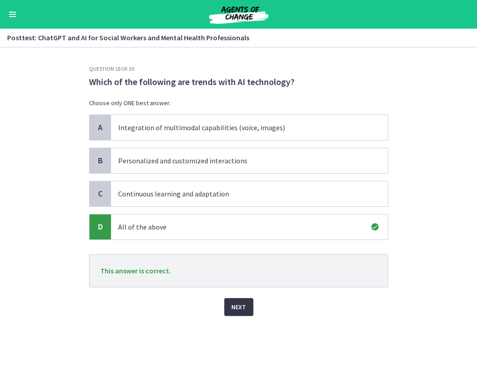
click at [243, 301] on span "Next" at bounding box center [238, 306] width 15 height 11
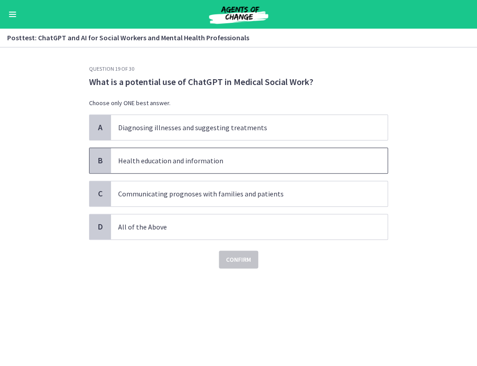
click at [192, 162] on p "Health education and information" at bounding box center [240, 160] width 244 height 11
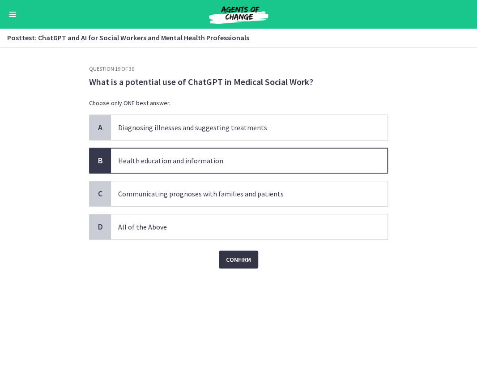
click at [226, 255] on span "Confirm" at bounding box center [238, 259] width 25 height 11
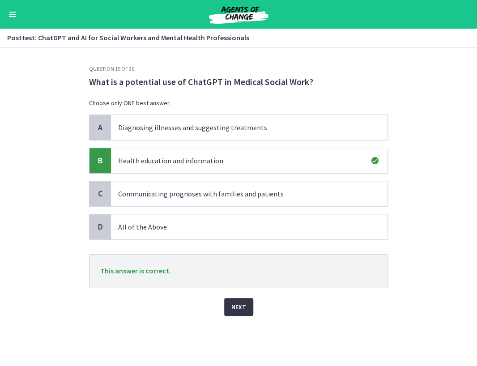
click at [234, 306] on span "Next" at bounding box center [238, 306] width 15 height 11
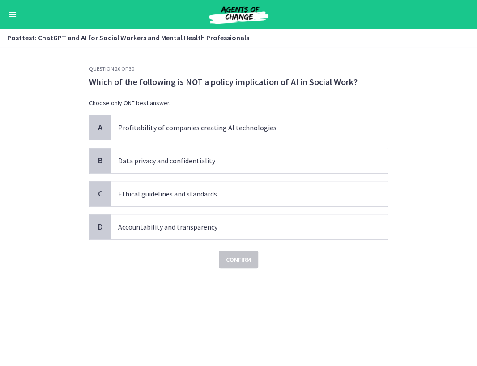
click at [200, 137] on span "Profitability of companies creating AI technologies" at bounding box center [249, 127] width 276 height 25
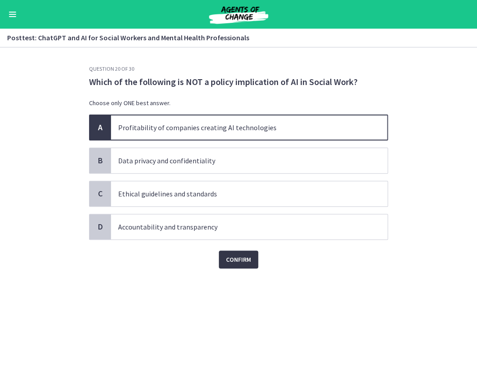
click at [237, 257] on span "Confirm" at bounding box center [238, 259] width 25 height 11
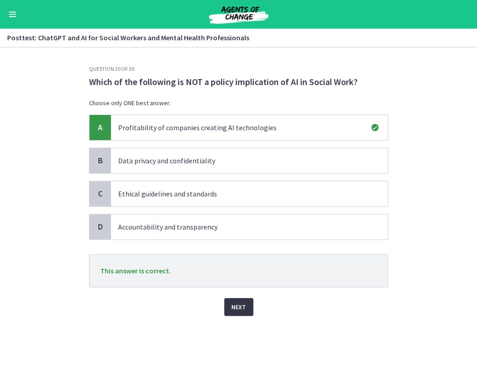
click at [245, 304] on span "Next" at bounding box center [238, 306] width 15 height 11
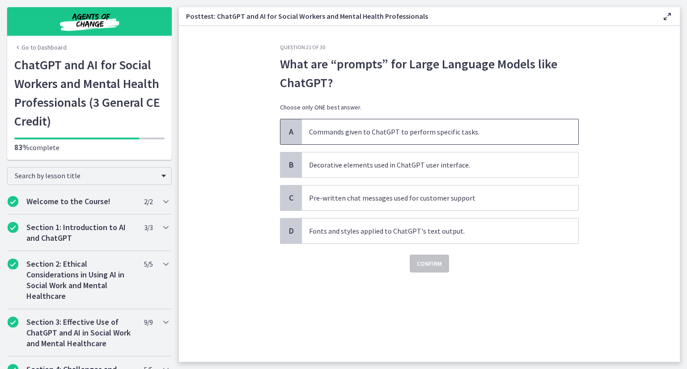
click at [380, 125] on span "Commands given to ChatGPT to perform specific tasks." at bounding box center [440, 131] width 276 height 25
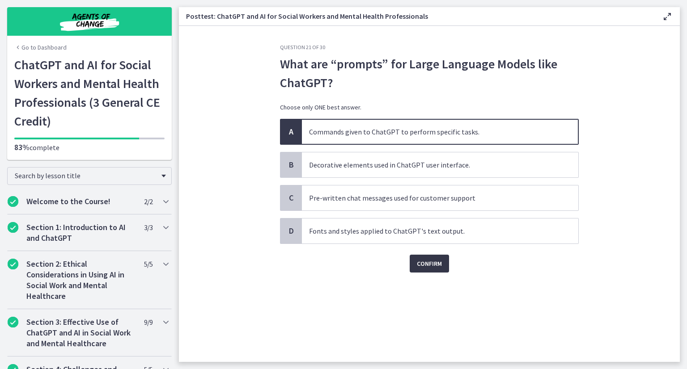
click at [430, 261] on span "Confirm" at bounding box center [429, 263] width 25 height 11
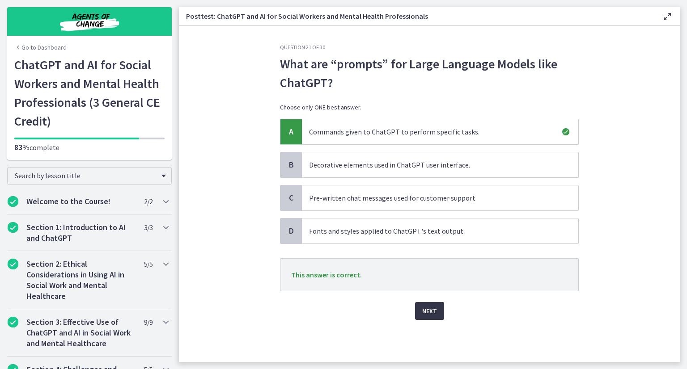
click at [434, 310] on span "Next" at bounding box center [429, 311] width 15 height 11
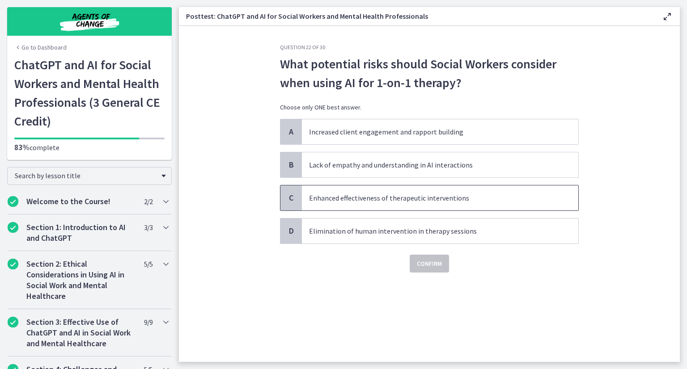
click at [410, 190] on span "Enhanced effectiveness of therapeutic interventions" at bounding box center [440, 198] width 276 height 25
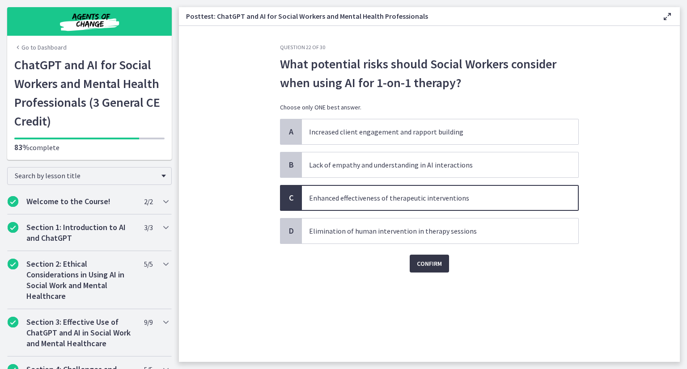
click at [423, 263] on span "Confirm" at bounding box center [429, 263] width 25 height 11
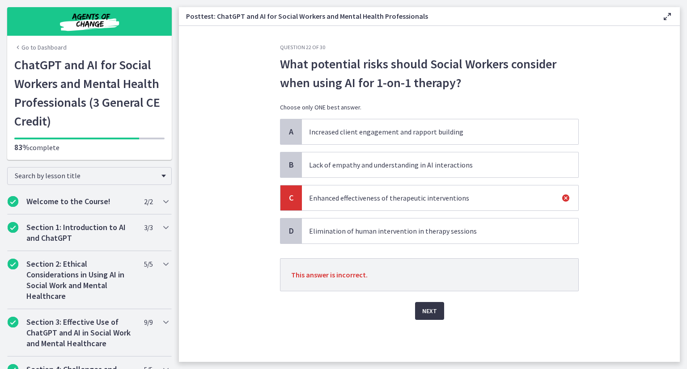
click at [435, 308] on span "Next" at bounding box center [429, 311] width 15 height 11
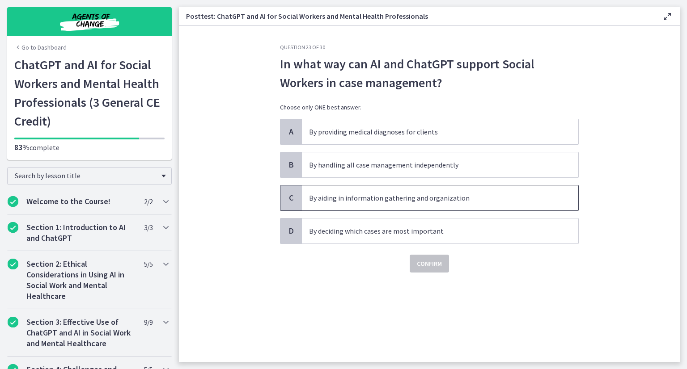
click at [403, 203] on span "By aiding in information gathering and organization" at bounding box center [440, 198] width 276 height 25
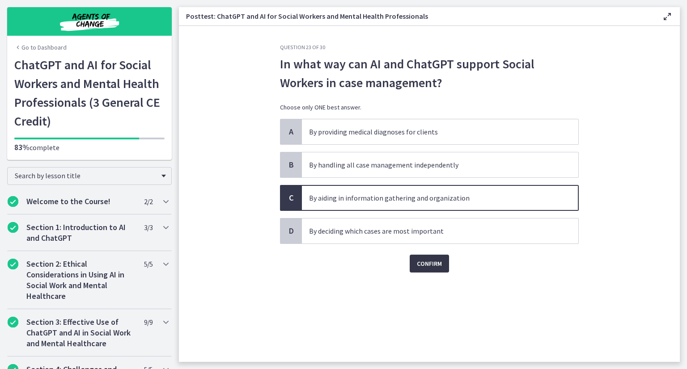
click at [430, 263] on span "Confirm" at bounding box center [429, 263] width 25 height 11
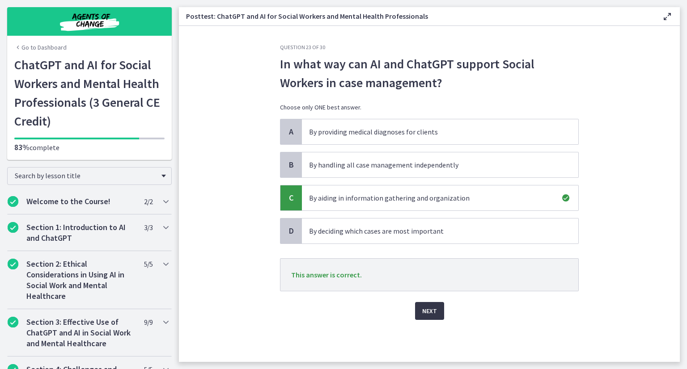
click at [422, 312] on span "Next" at bounding box center [429, 311] width 15 height 11
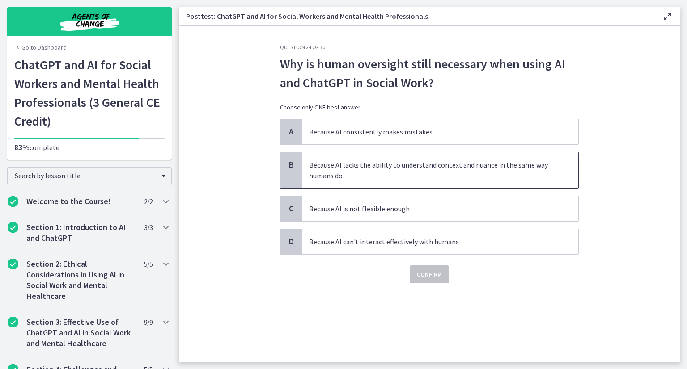
click at [429, 171] on p "Because AI lacks the ability to understand context and nuance in the same way h…" at bounding box center [431, 170] width 244 height 21
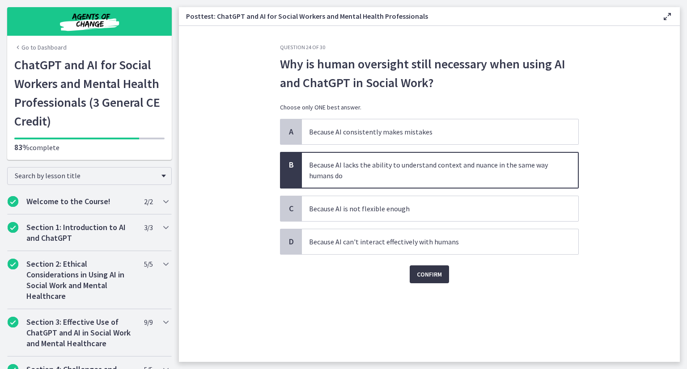
click at [422, 278] on span "Confirm" at bounding box center [429, 274] width 25 height 11
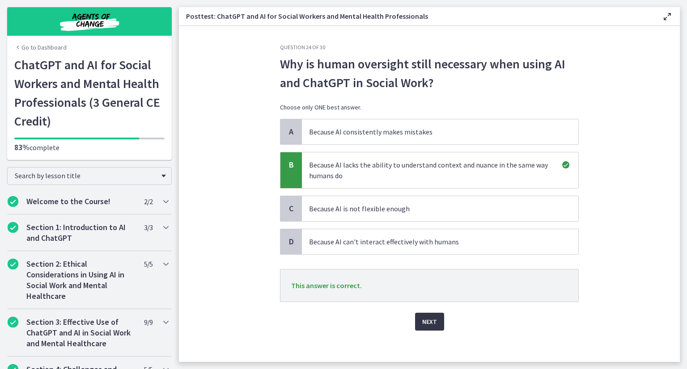
click at [423, 318] on span "Next" at bounding box center [429, 321] width 15 height 11
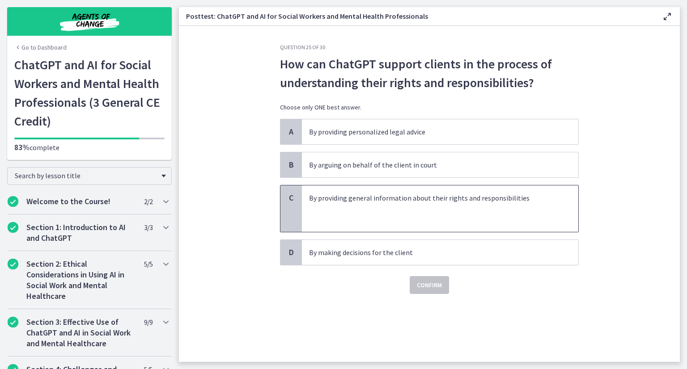
click at [368, 206] on p at bounding box center [431, 208] width 244 height 11
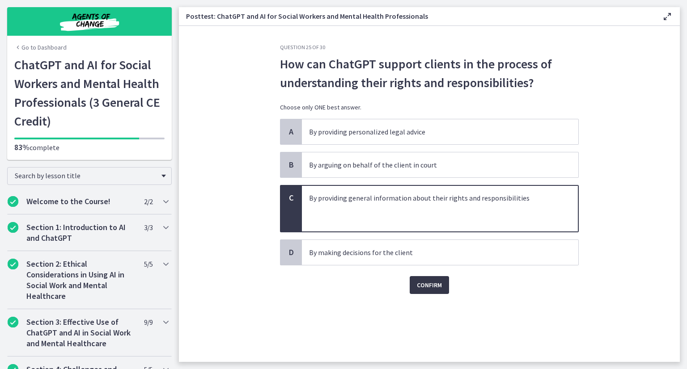
click at [417, 286] on span "Confirm" at bounding box center [429, 285] width 25 height 11
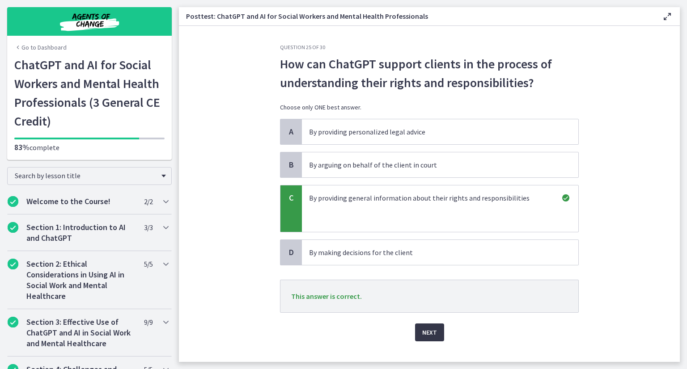
click at [423, 329] on span "Next" at bounding box center [429, 332] width 15 height 11
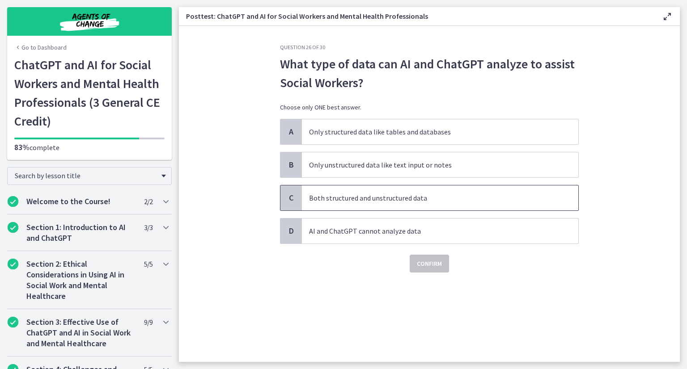
click at [377, 202] on p "Both structured and unstructured data" at bounding box center [431, 198] width 244 height 11
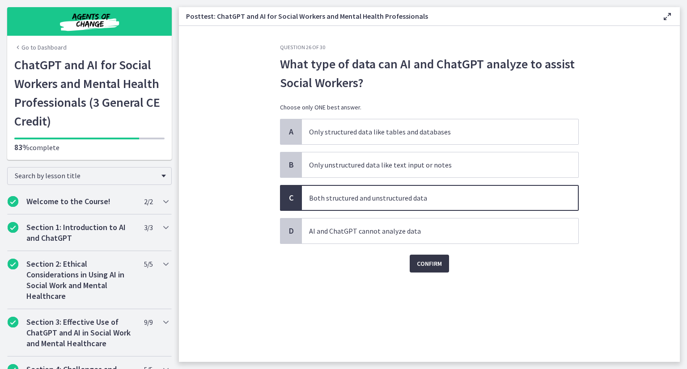
click at [437, 263] on span "Confirm" at bounding box center [429, 263] width 25 height 11
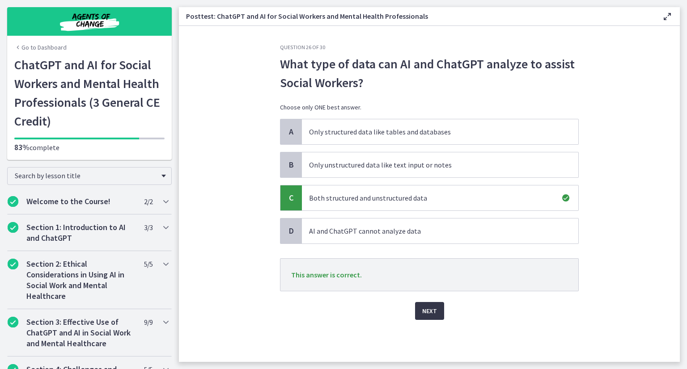
click at [434, 317] on button "Next" at bounding box center [429, 311] width 29 height 18
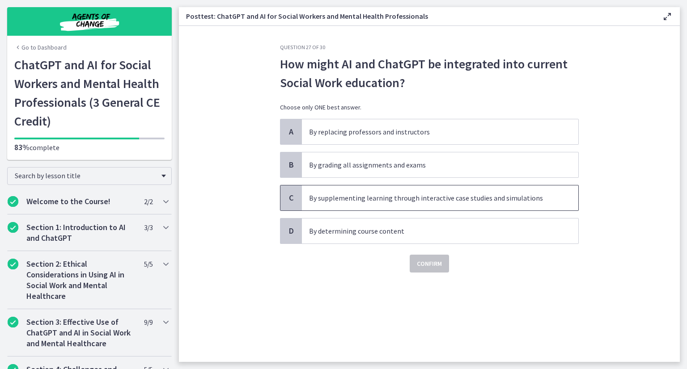
click at [422, 202] on p "By supplementing learning through interactive case studies and simulations" at bounding box center [431, 198] width 244 height 11
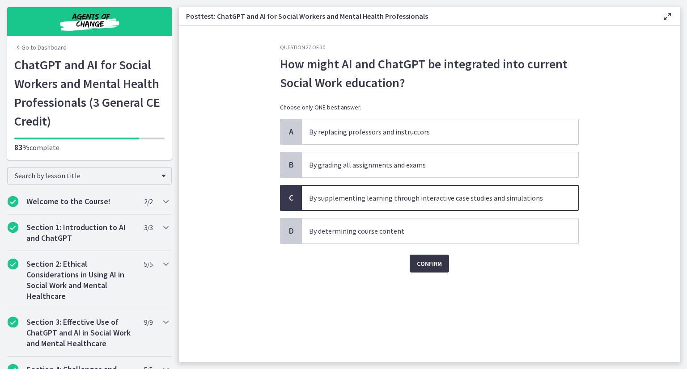
click at [437, 263] on span "Confirm" at bounding box center [429, 263] width 25 height 11
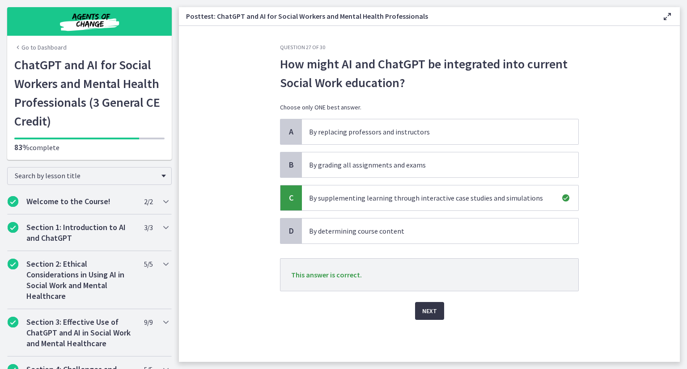
click at [428, 317] on button "Next" at bounding box center [429, 311] width 29 height 18
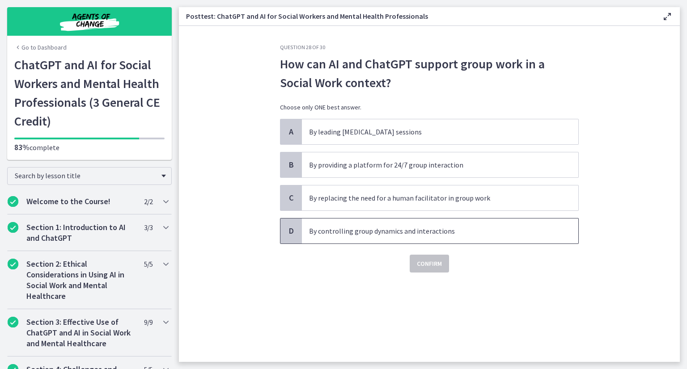
click at [375, 226] on p "By controlling group dynamics and interactions" at bounding box center [431, 231] width 244 height 11
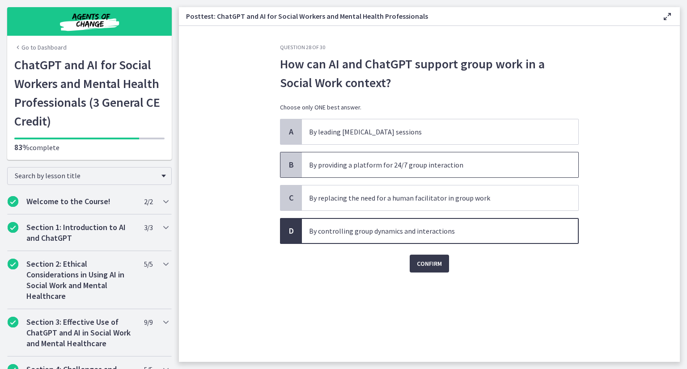
click at [384, 159] on span "By providing a platform for 24/7 group interaction" at bounding box center [440, 164] width 276 height 25
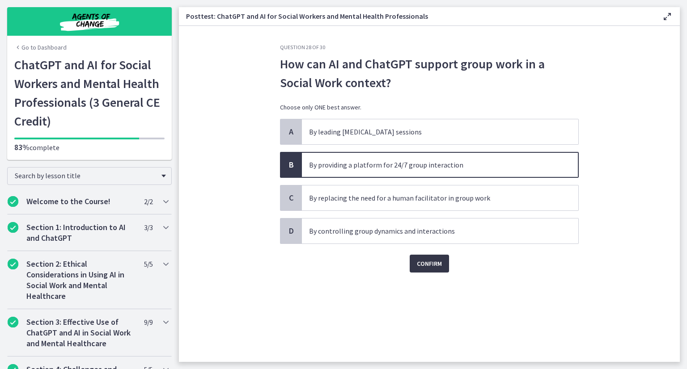
click at [427, 265] on span "Confirm" at bounding box center [429, 263] width 25 height 11
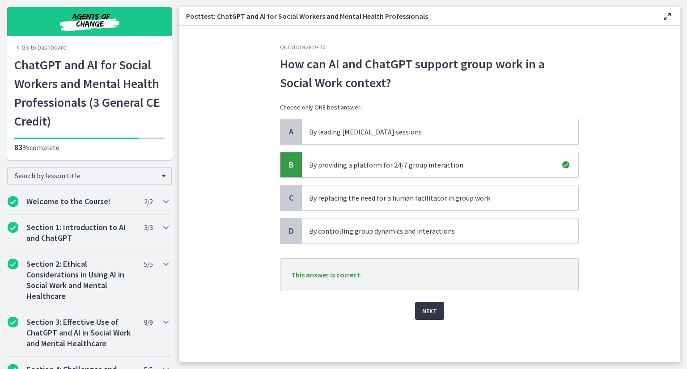
click at [431, 309] on span "Next" at bounding box center [429, 311] width 15 height 11
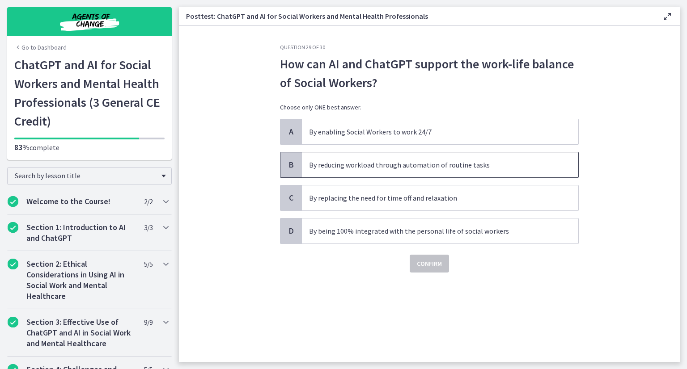
click at [406, 167] on p "By reducing workload through automation of routine tasks" at bounding box center [431, 165] width 244 height 11
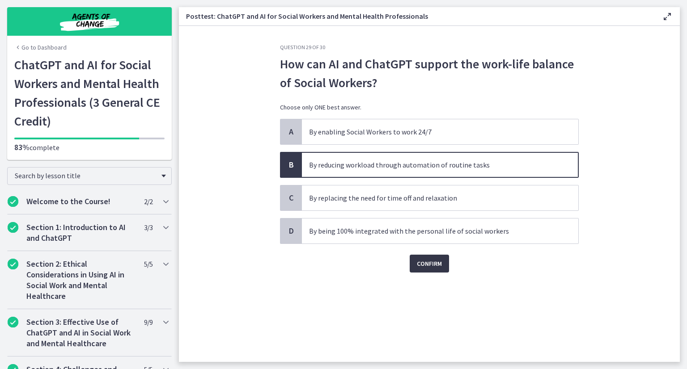
click at [427, 263] on span "Confirm" at bounding box center [429, 263] width 25 height 11
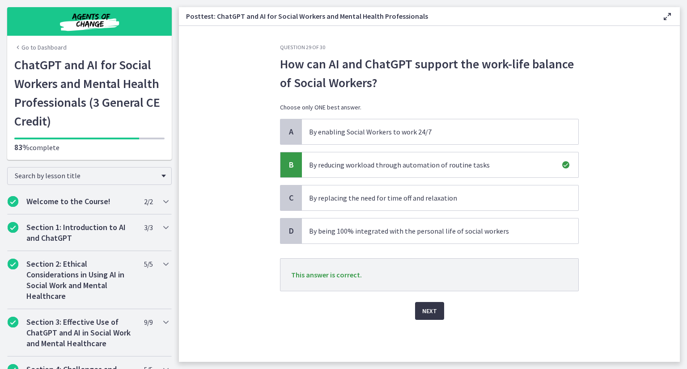
click at [427, 310] on span "Next" at bounding box center [429, 311] width 15 height 11
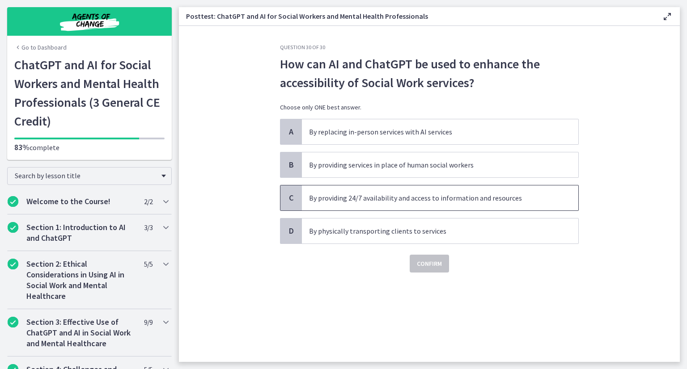
click at [427, 196] on p "By providing 24/7 availability and access to information and resources" at bounding box center [431, 198] width 244 height 11
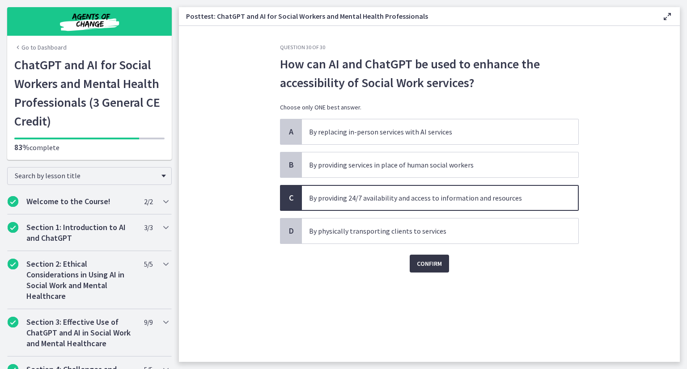
click at [431, 263] on span "Confirm" at bounding box center [429, 263] width 25 height 11
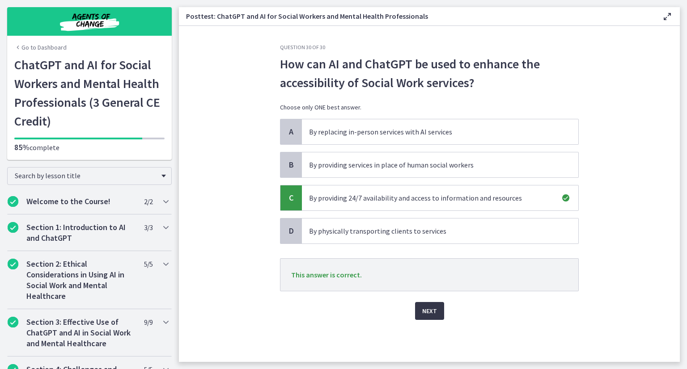
click at [423, 317] on button "Next" at bounding box center [429, 311] width 29 height 18
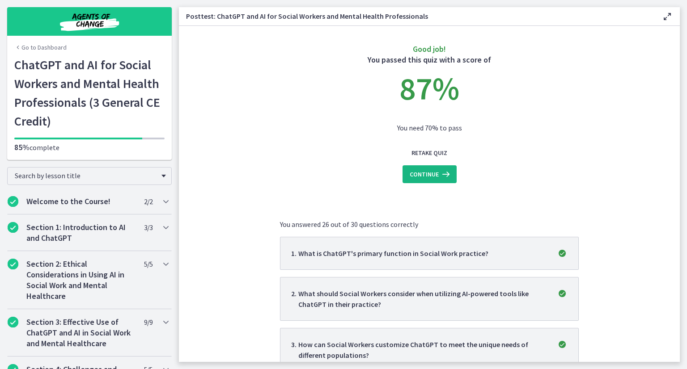
click at [418, 177] on span "Continue" at bounding box center [423, 174] width 29 height 11
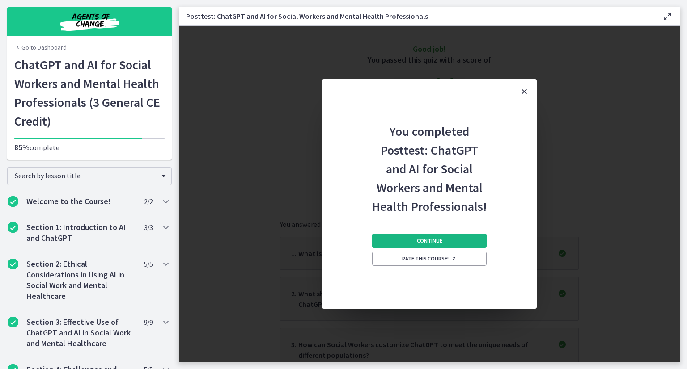
click at [429, 242] on span "Continue" at bounding box center [429, 240] width 25 height 7
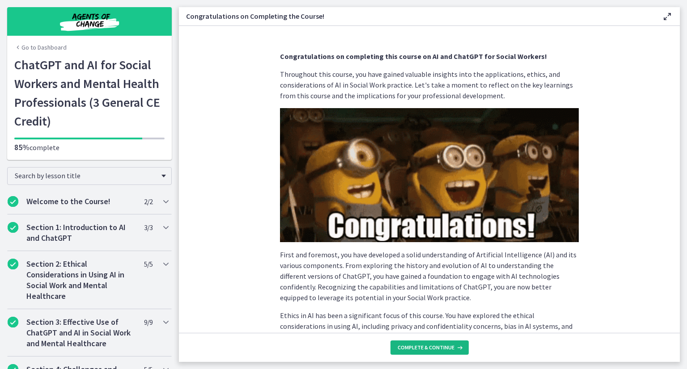
click at [443, 346] on span "Complete & continue" at bounding box center [425, 347] width 57 height 7
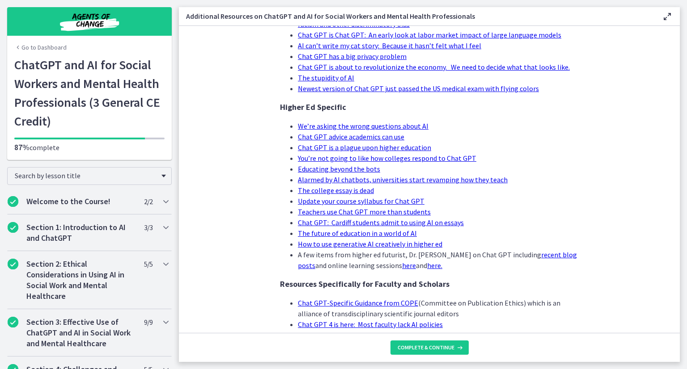
scroll to position [835, 0]
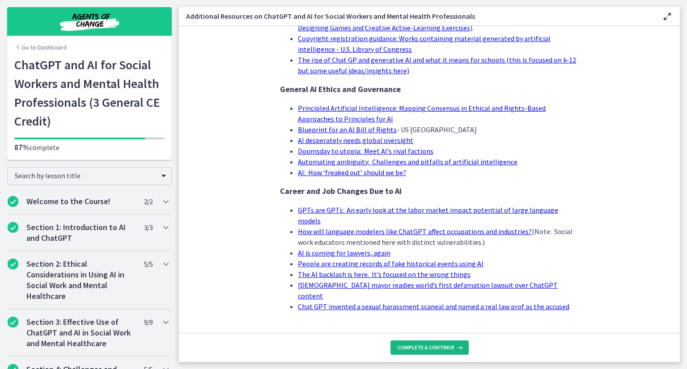
click at [442, 347] on span "Complete & continue" at bounding box center [425, 347] width 57 height 7
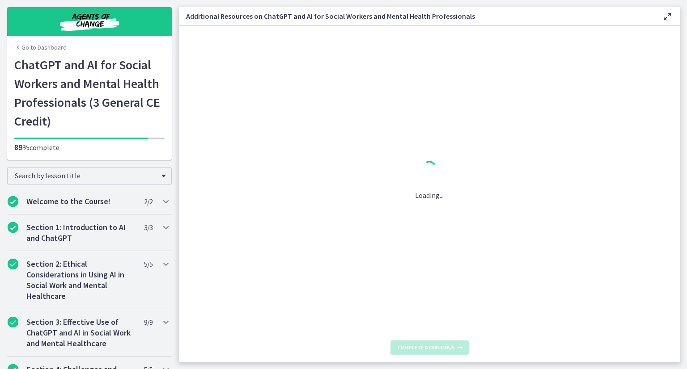
scroll to position [0, 0]
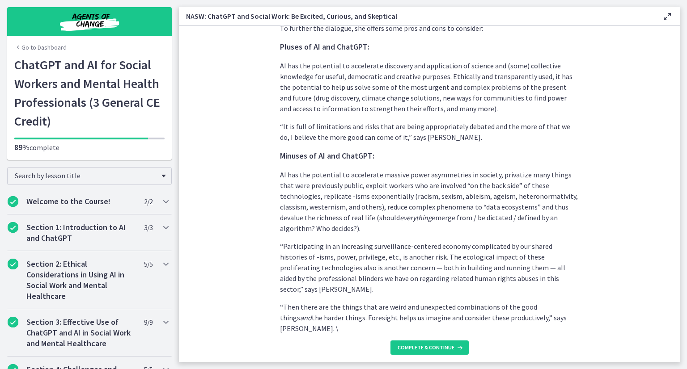
scroll to position [2485, 0]
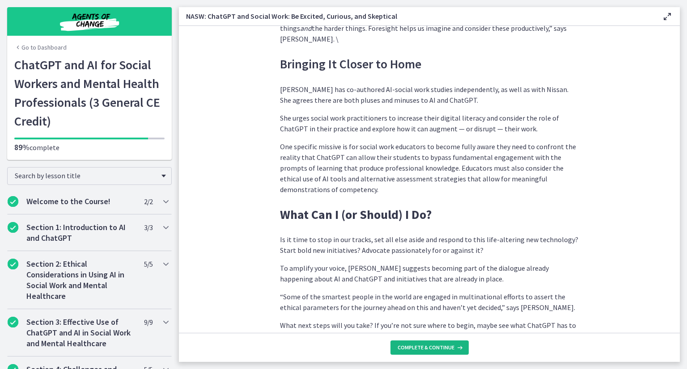
click at [420, 349] on span "Complete & continue" at bounding box center [425, 347] width 57 height 7
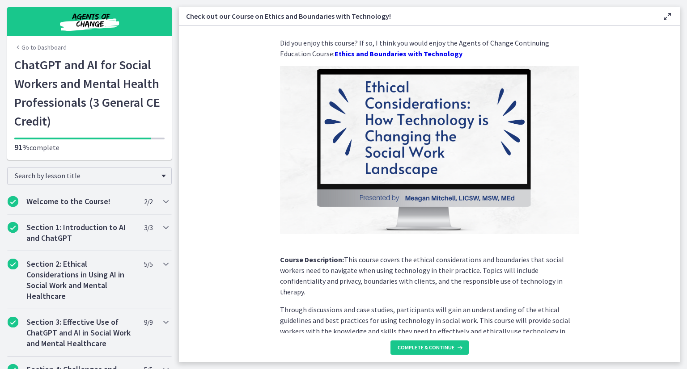
scroll to position [77, 0]
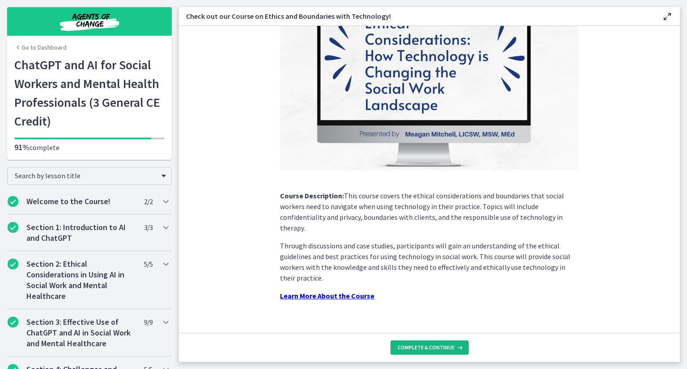
click at [421, 349] on span "Complete & continue" at bounding box center [425, 347] width 57 height 7
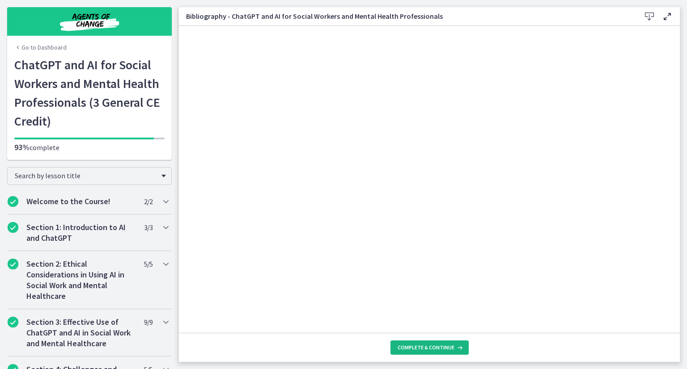
click at [445, 351] on span "Complete & continue" at bounding box center [425, 347] width 57 height 7
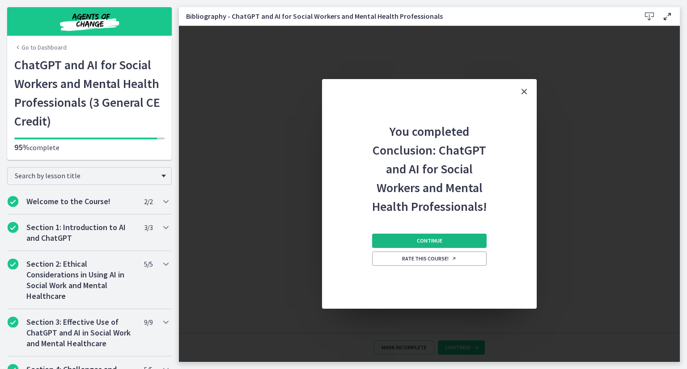
click at [426, 246] on button "Continue" at bounding box center [429, 241] width 114 height 14
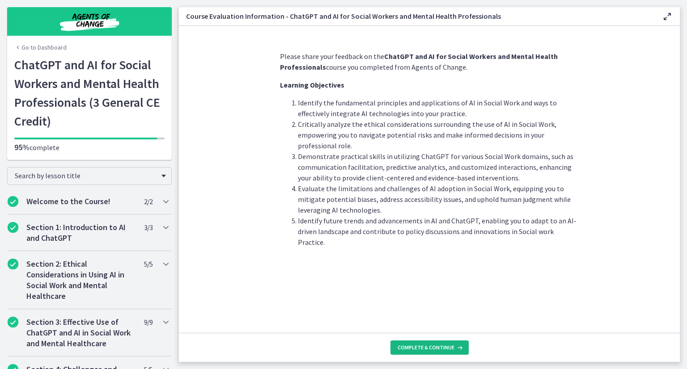
click at [424, 347] on span "Complete & continue" at bounding box center [425, 347] width 57 height 7
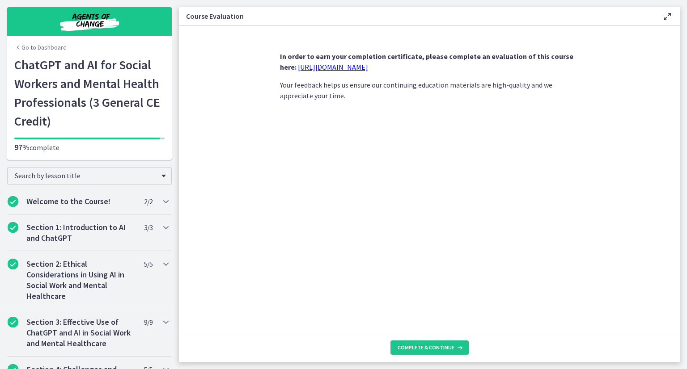
click at [352, 65] on link "https://forms.gle/jm1zbfhChZ2exBv78" at bounding box center [333, 67] width 70 height 9
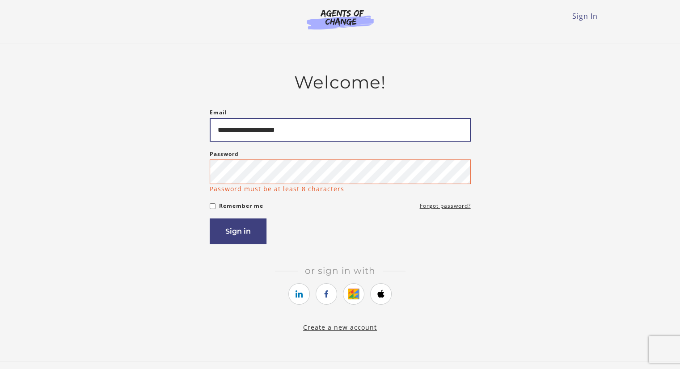
click at [319, 119] on input "**********" at bounding box center [340, 130] width 261 height 24
type input "**********"
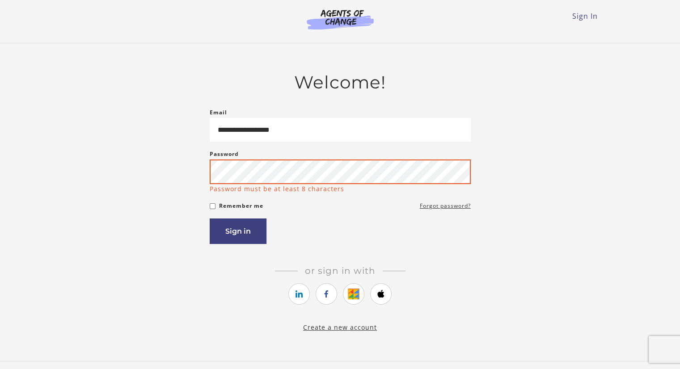
click at [210, 219] on button "Sign in" at bounding box center [238, 231] width 57 height 25
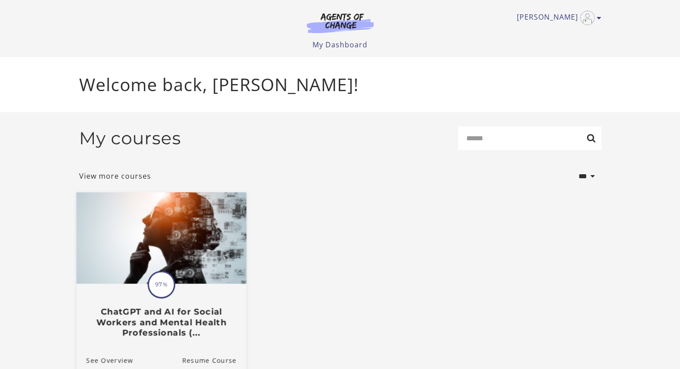
scroll to position [42, 0]
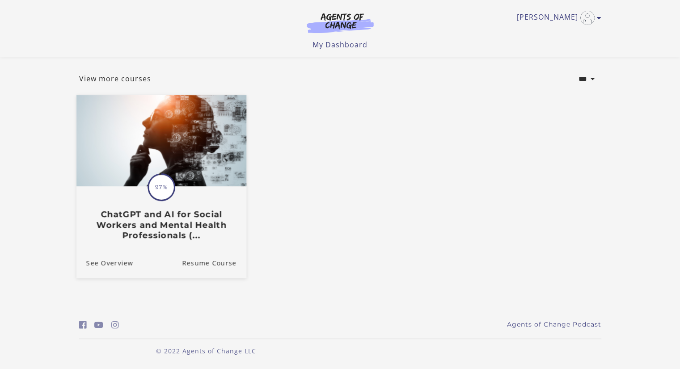
click at [163, 202] on div "Translation missing: en.liquid.partials.dashboard_course_card.progress_descript…" at bounding box center [161, 213] width 170 height 53
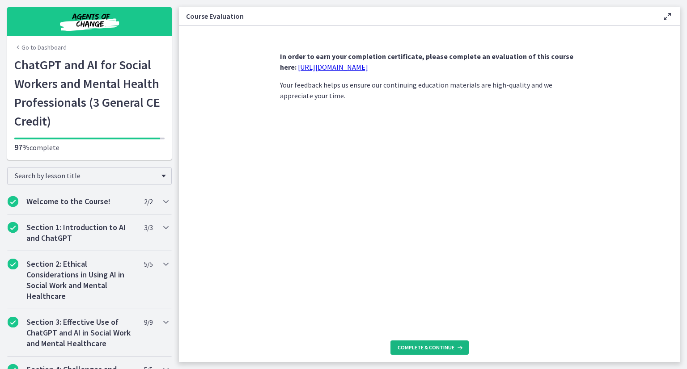
click at [408, 351] on span "Complete & continue" at bounding box center [425, 347] width 57 height 7
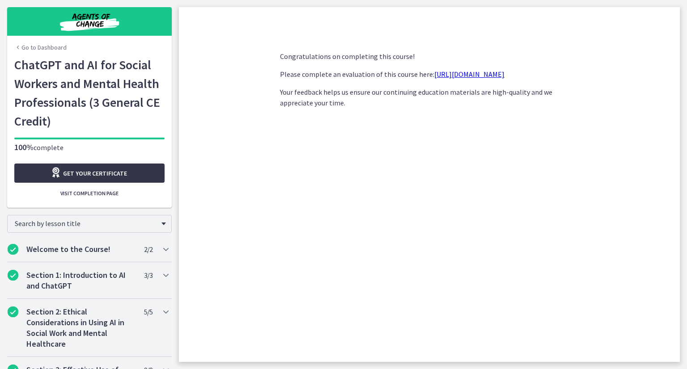
click at [87, 175] on span "Get your certificate" at bounding box center [95, 173] width 64 height 11
